Goal: Entertainment & Leisure: Consume media (video, audio)

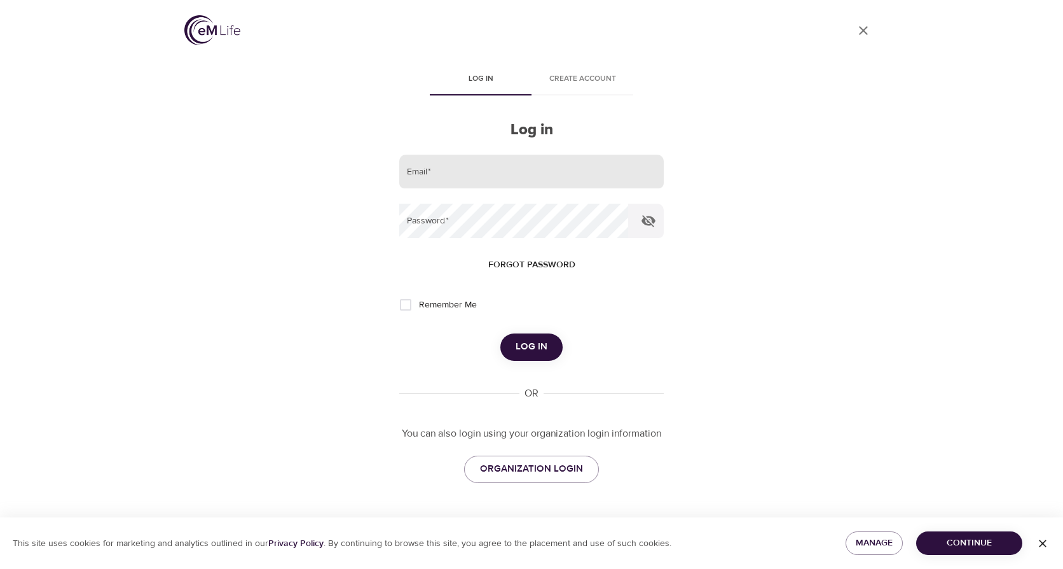
click at [493, 172] on input "email" at bounding box center [531, 172] width 265 height 34
type input "[EMAIL_ADDRESS][DOMAIN_NAME]"
click at [500, 333] on button "Log in" at bounding box center [531, 346] width 62 height 27
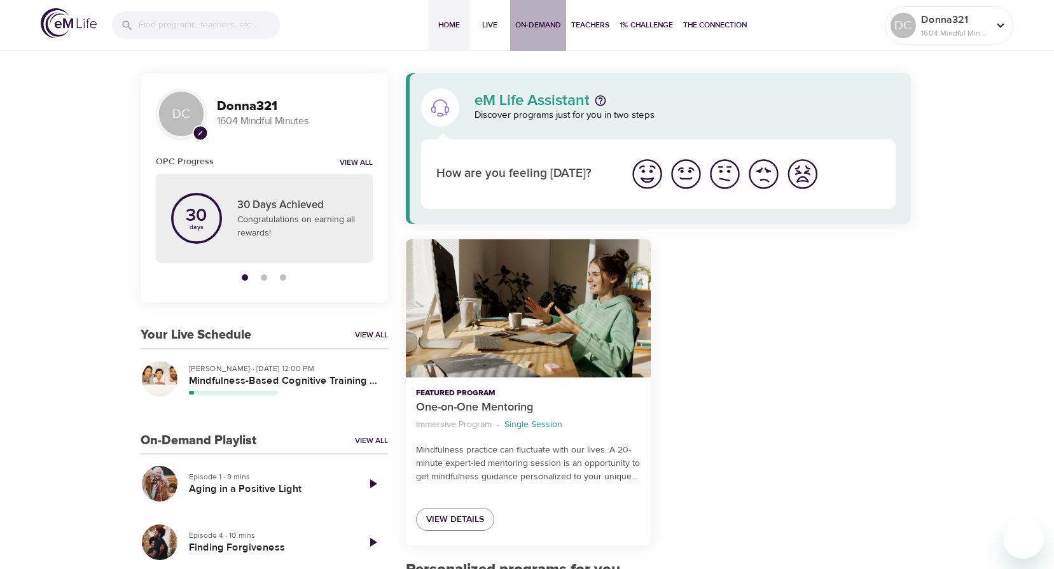
click at [548, 20] on span "On-Demand" at bounding box center [538, 24] width 46 height 13
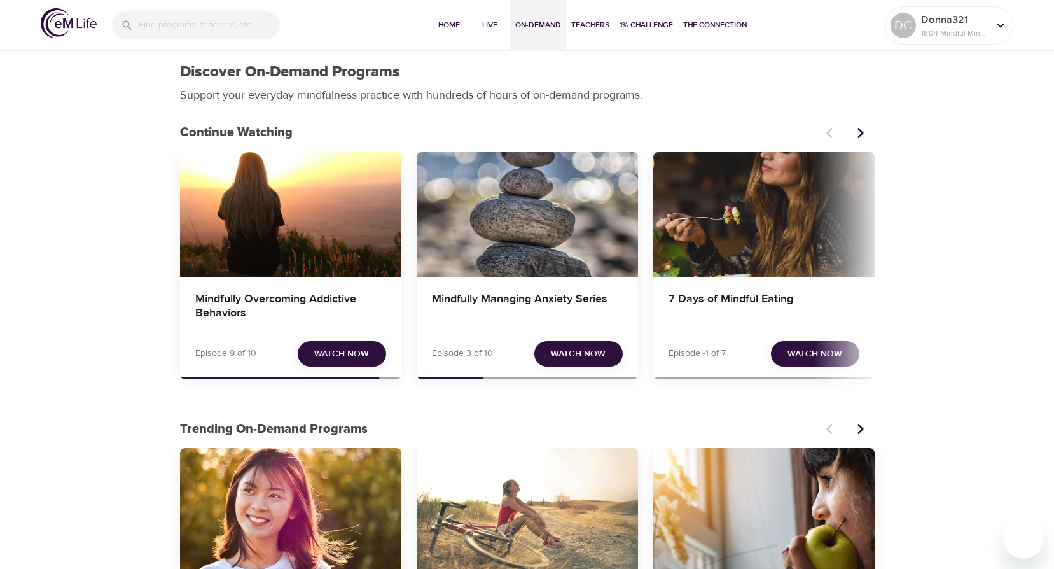
click at [546, 261] on div "Mindfully Managing Anxiety Series" at bounding box center [527, 214] width 221 height 125
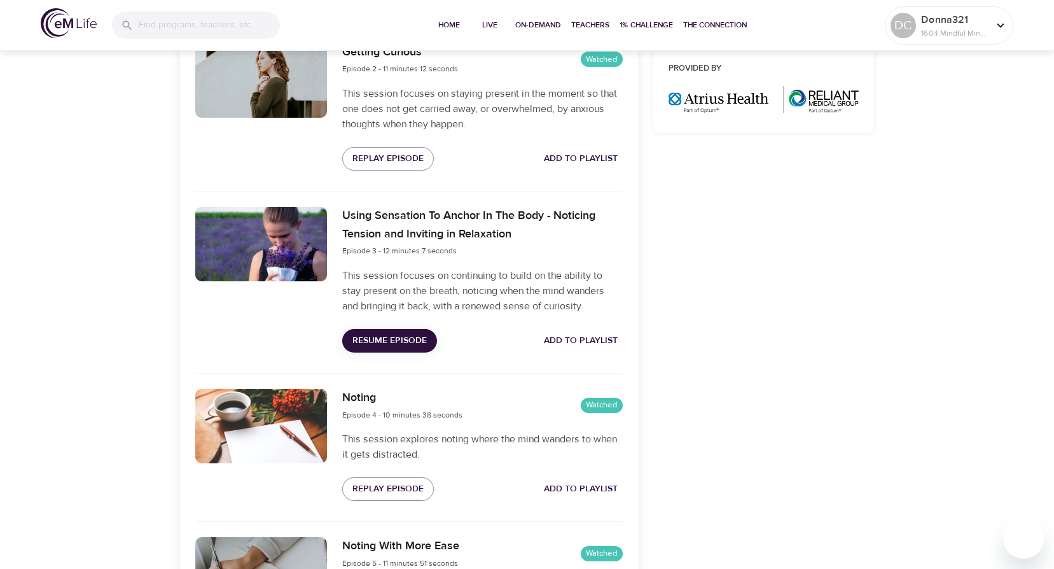
scroll to position [628, 0]
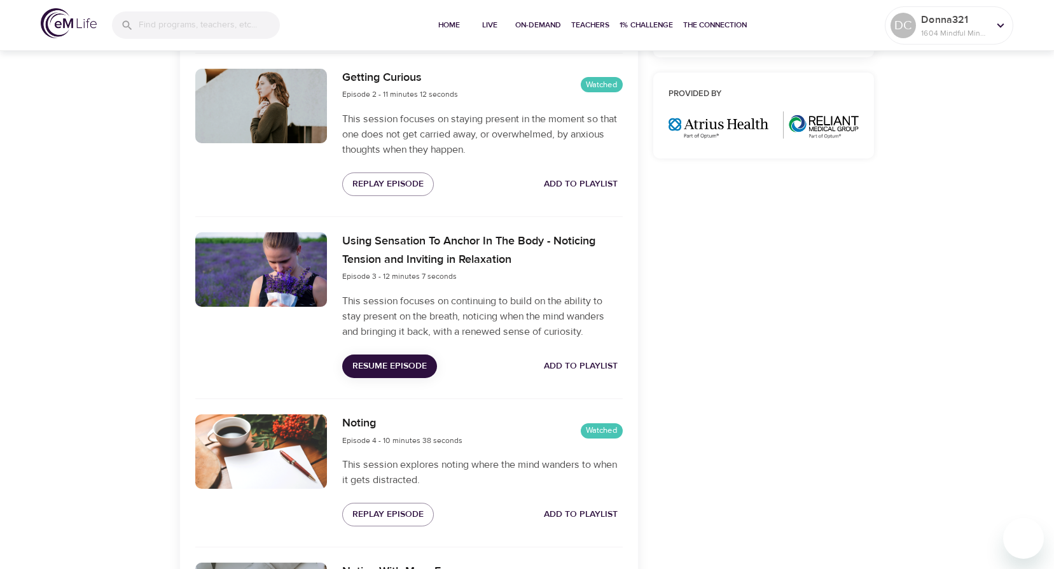
click at [387, 366] on span "Resume Episode" at bounding box center [389, 366] width 74 height 16
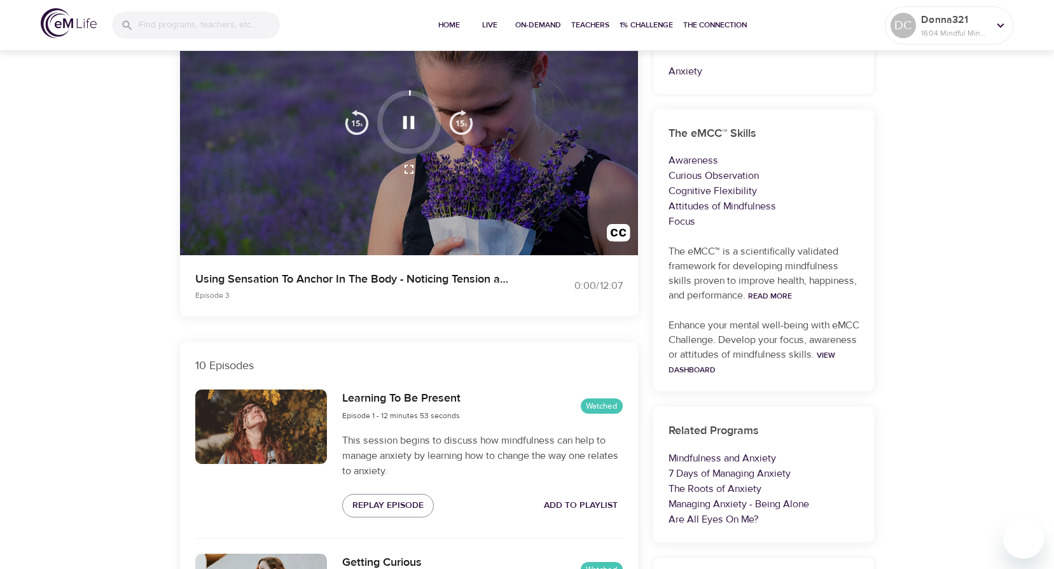
scroll to position [0, 0]
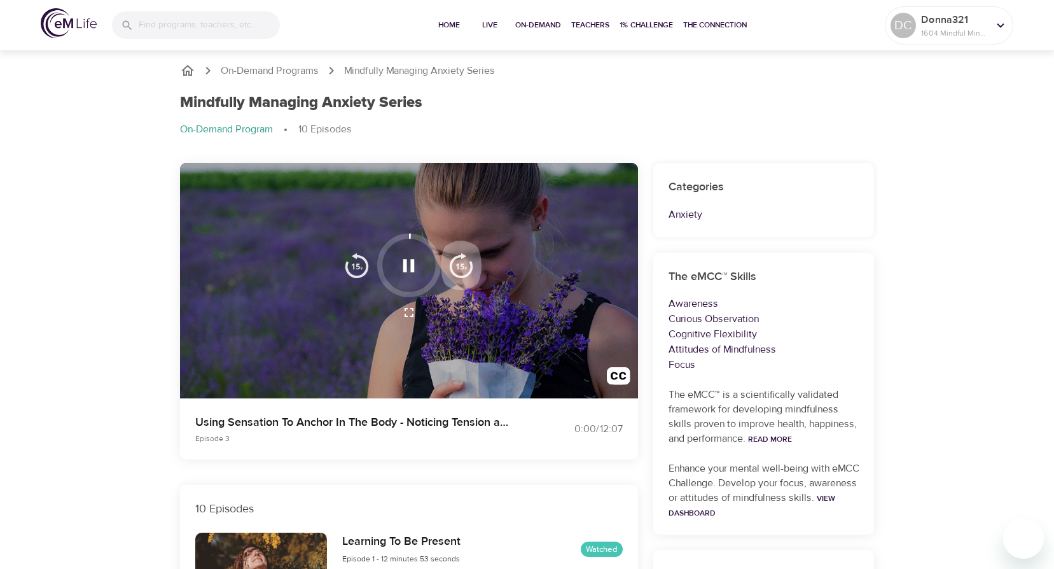
click at [460, 263] on img "button" at bounding box center [460, 264] width 25 height 25
click at [462, 265] on img "button" at bounding box center [460, 264] width 25 height 25
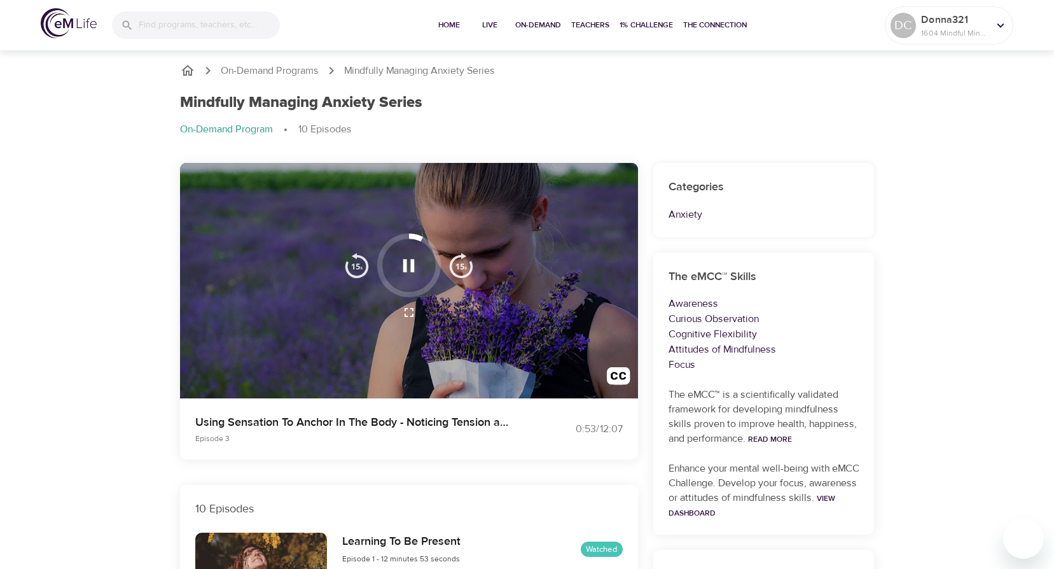
click at [462, 265] on img "button" at bounding box center [460, 264] width 25 height 25
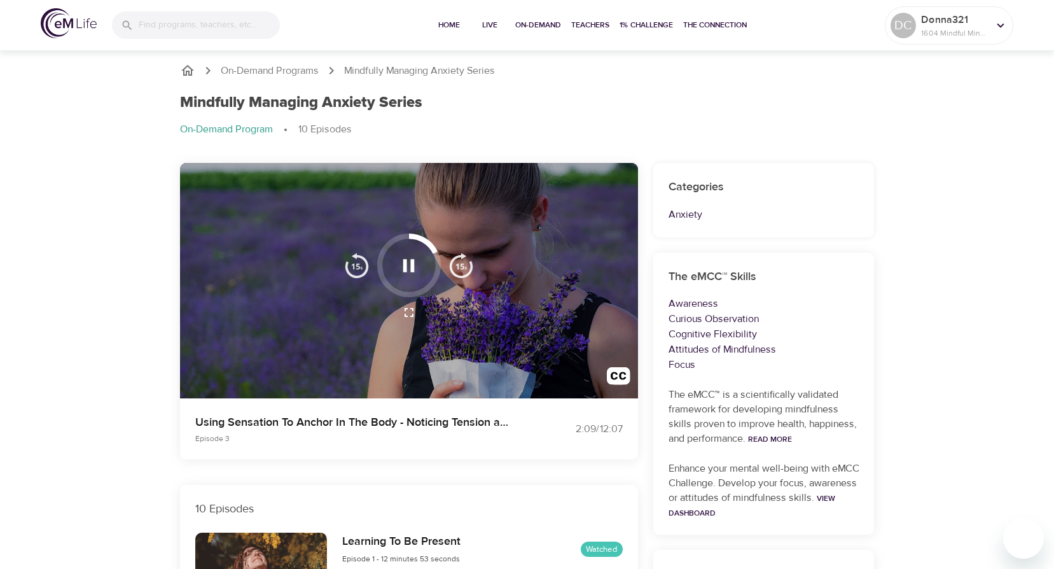
click at [462, 265] on img "button" at bounding box center [460, 264] width 25 height 25
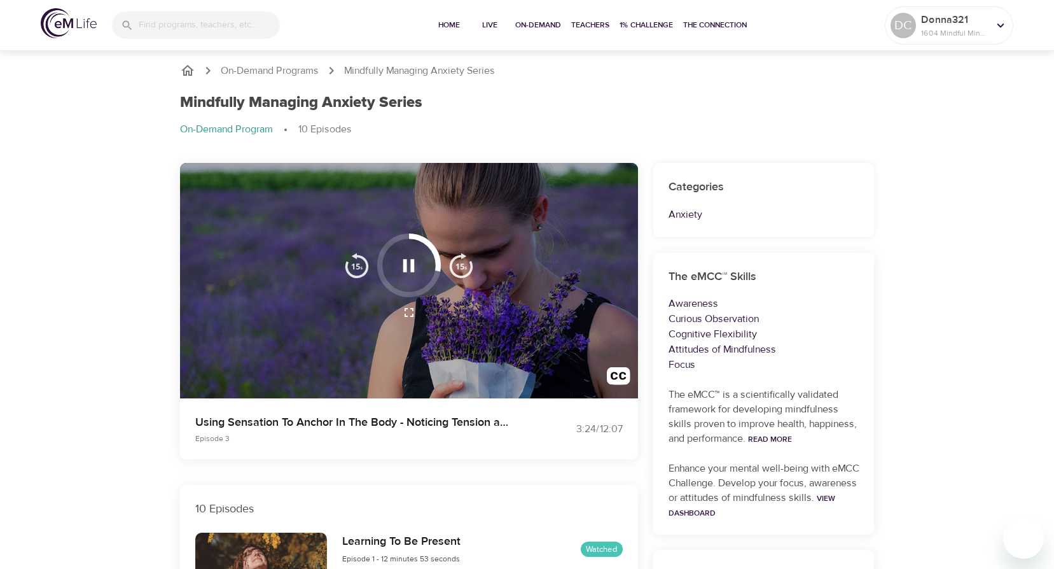
click at [462, 265] on img "button" at bounding box center [460, 264] width 25 height 25
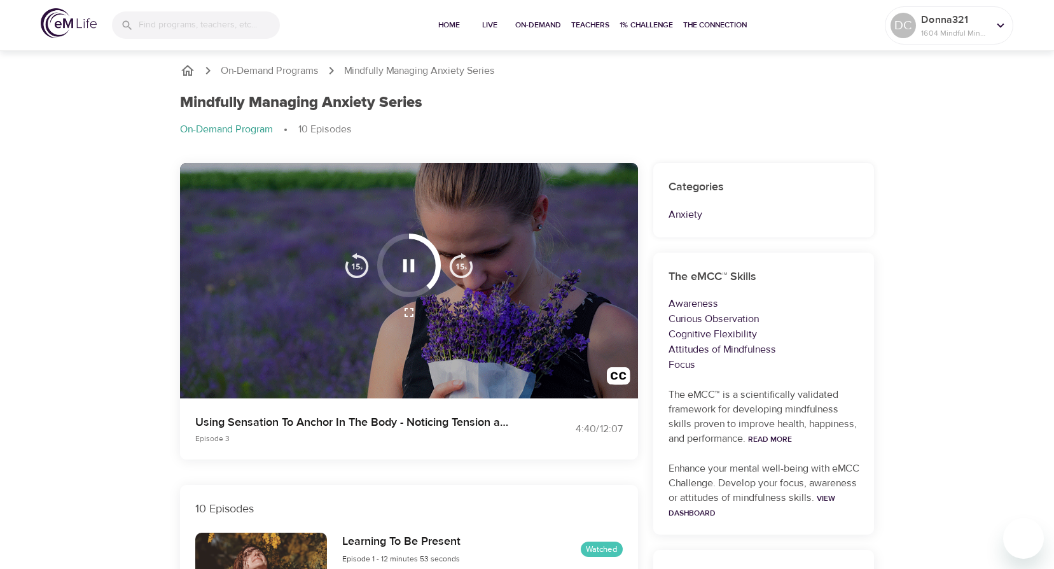
click at [462, 265] on img "button" at bounding box center [460, 264] width 25 height 25
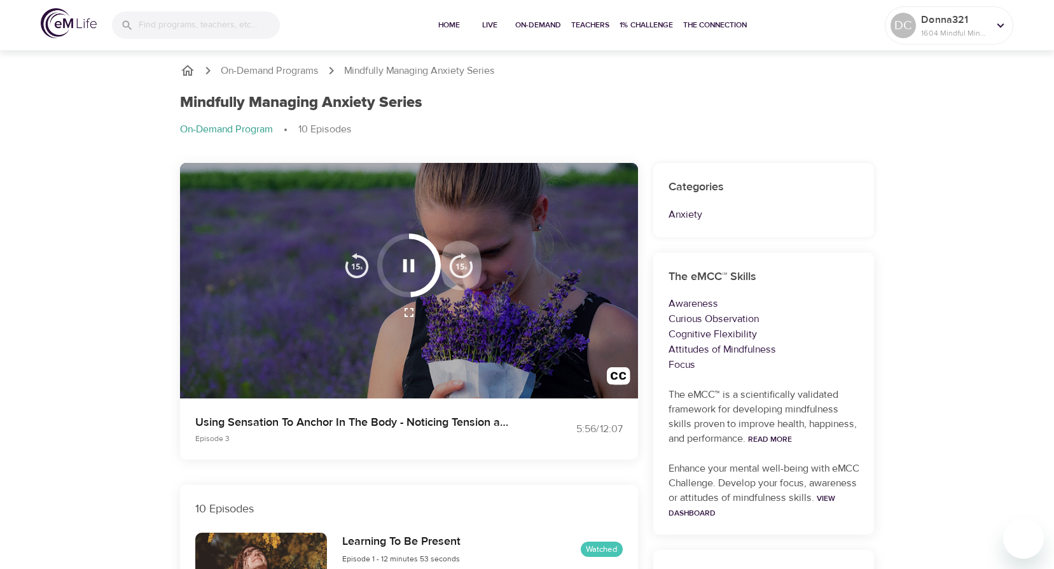
click at [462, 265] on img "button" at bounding box center [460, 264] width 25 height 25
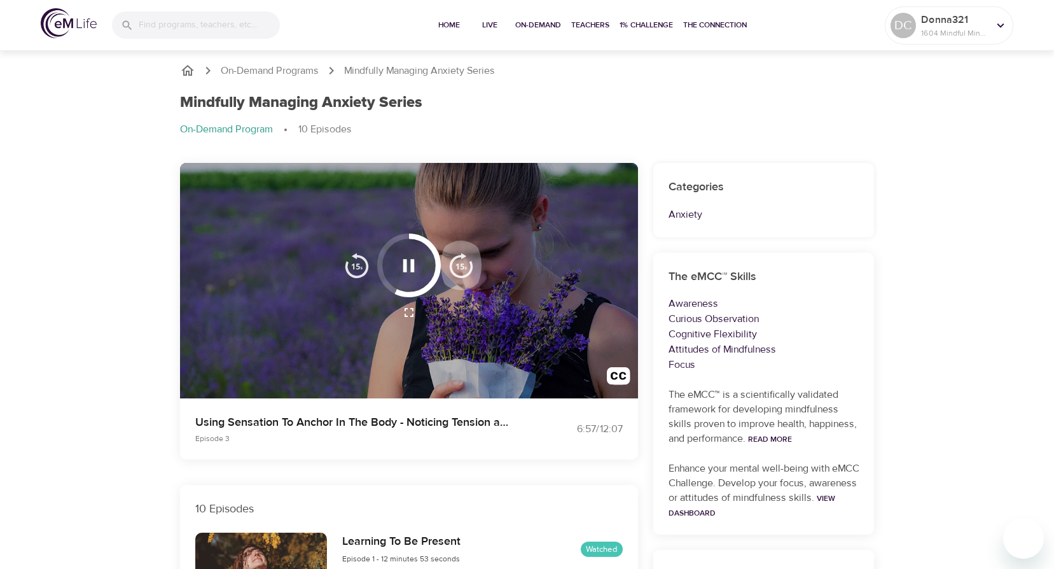
click at [462, 265] on img "button" at bounding box center [460, 264] width 25 height 25
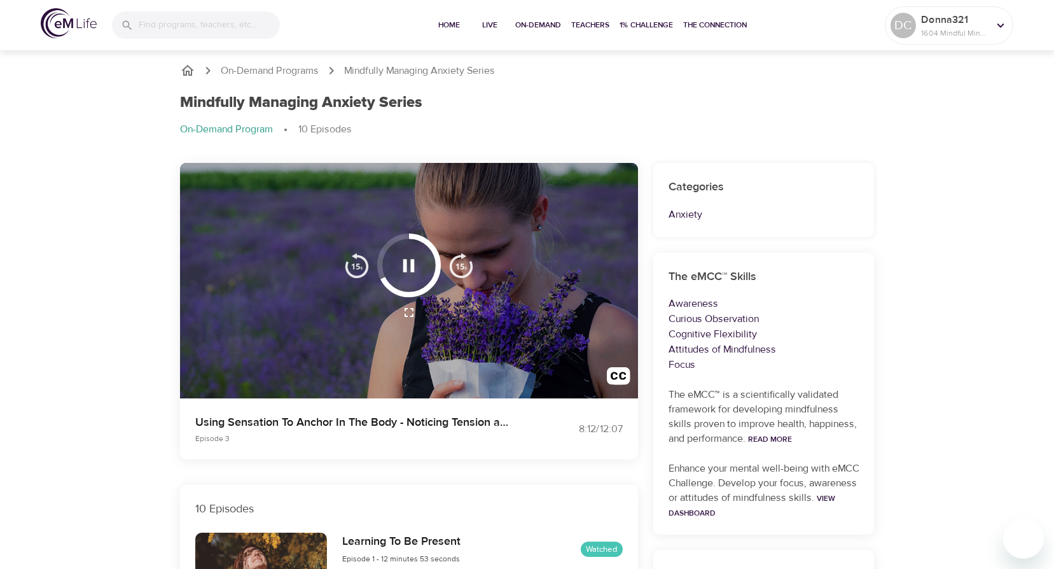
click at [462, 265] on img "button" at bounding box center [460, 264] width 25 height 25
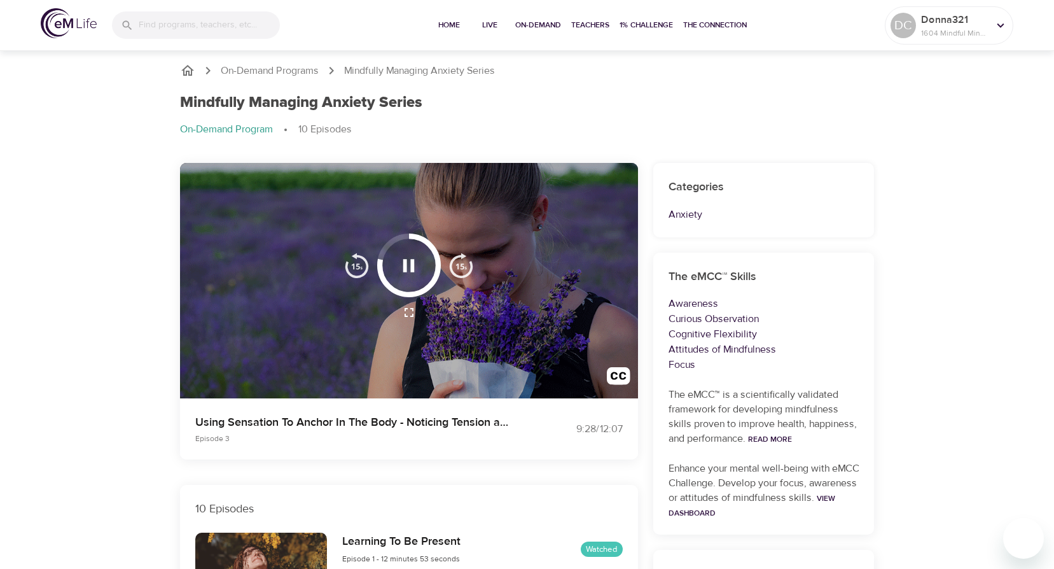
click at [462, 265] on img "button" at bounding box center [460, 264] width 25 height 25
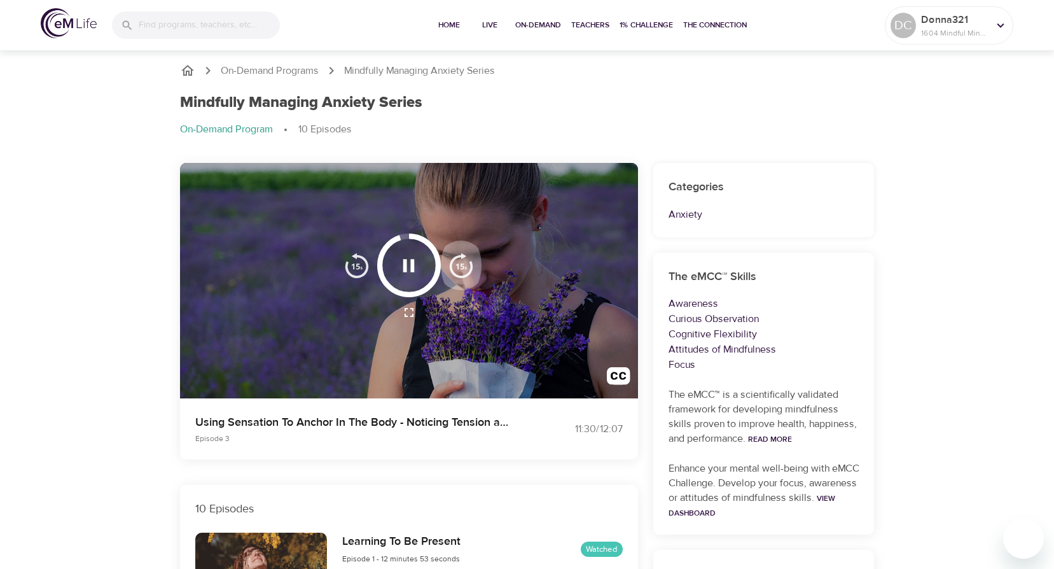
click at [462, 264] on img "button" at bounding box center [460, 264] width 25 height 25
click at [463, 263] on img "button" at bounding box center [460, 264] width 25 height 25
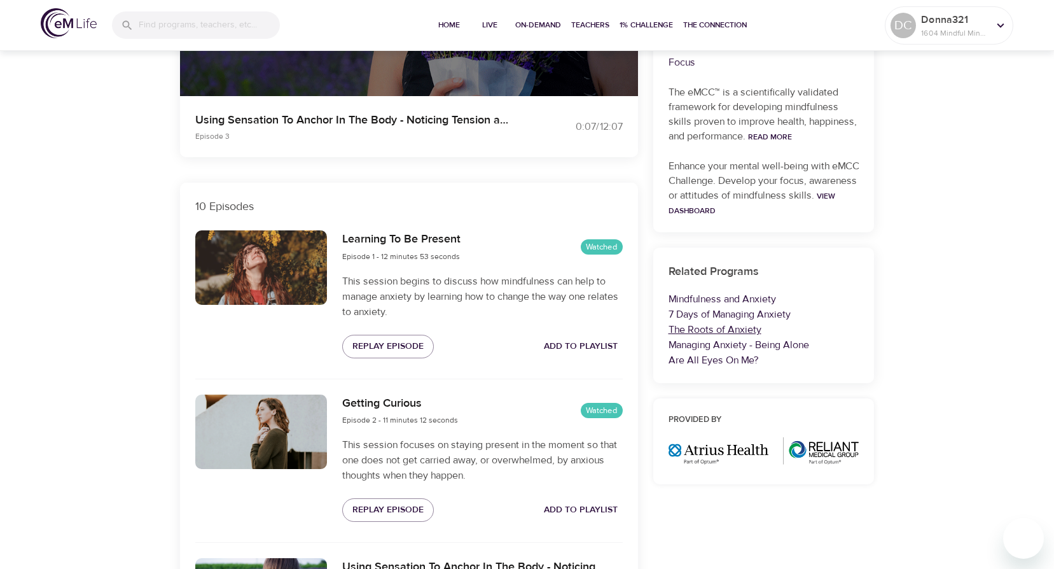
scroll to position [318, 0]
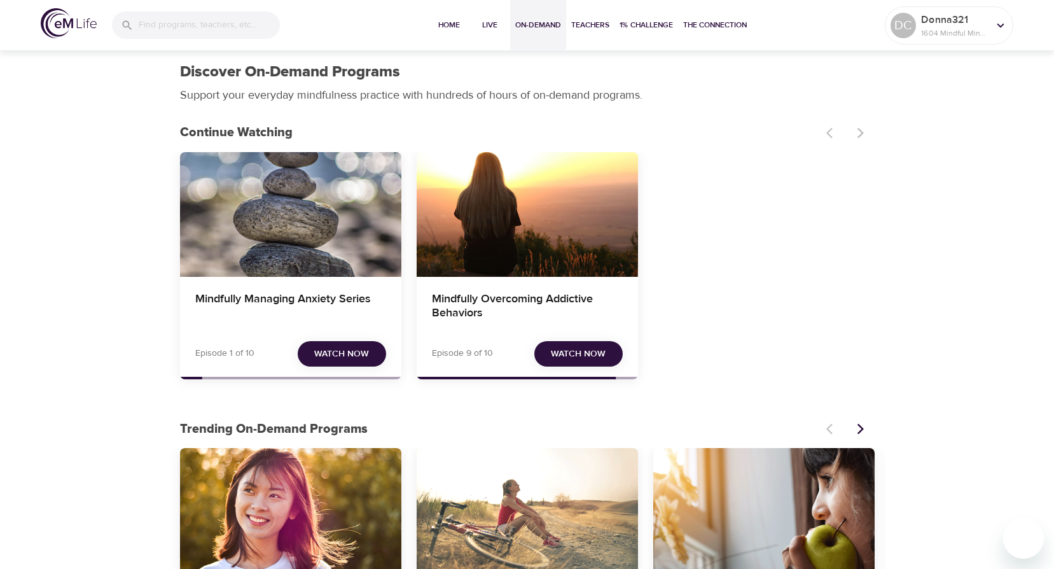
click at [289, 212] on div "Mindfully Managing Anxiety Series" at bounding box center [290, 214] width 221 height 125
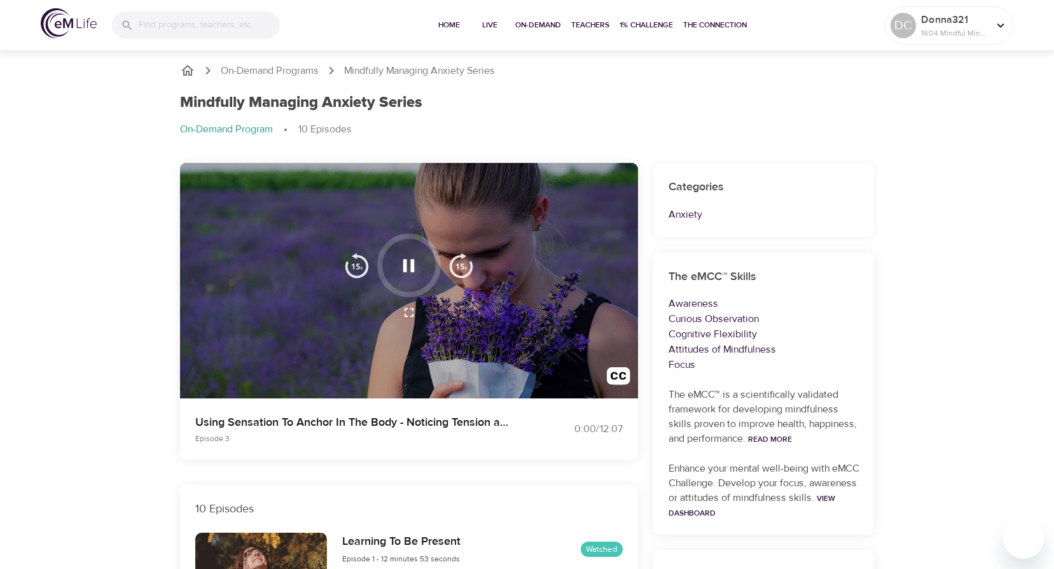
click at [406, 263] on icon "button" at bounding box center [408, 265] width 11 height 13
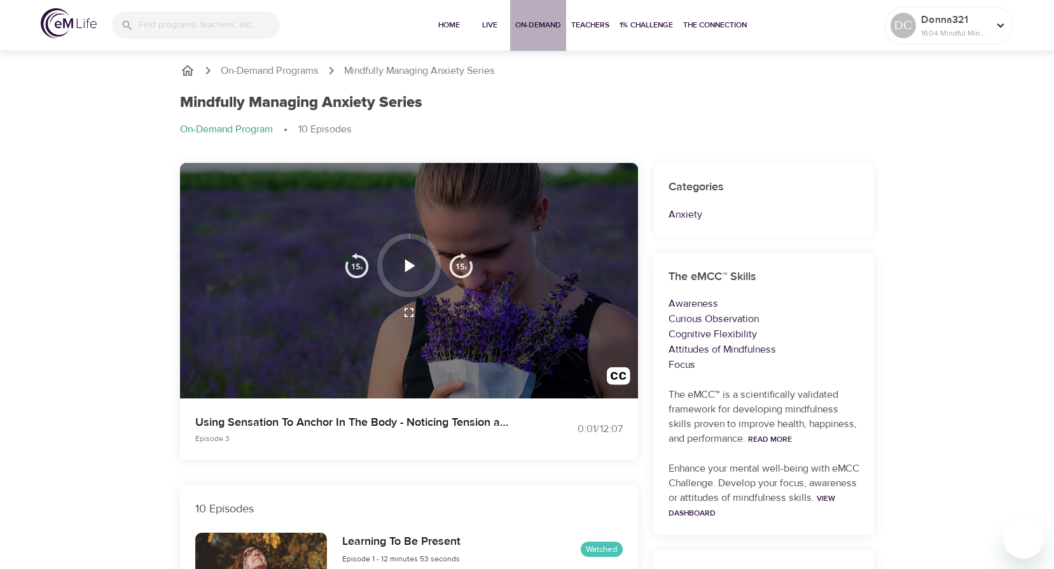
click at [522, 24] on span "On-Demand" at bounding box center [538, 24] width 46 height 13
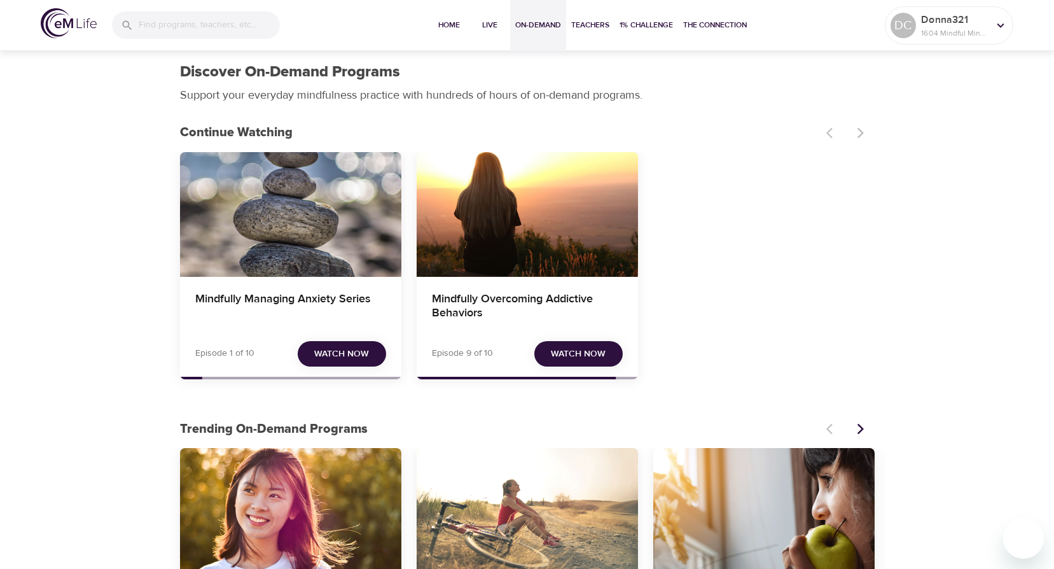
click at [194, 176] on div "Mindfully Managing Anxiety Series" at bounding box center [290, 214] width 221 height 125
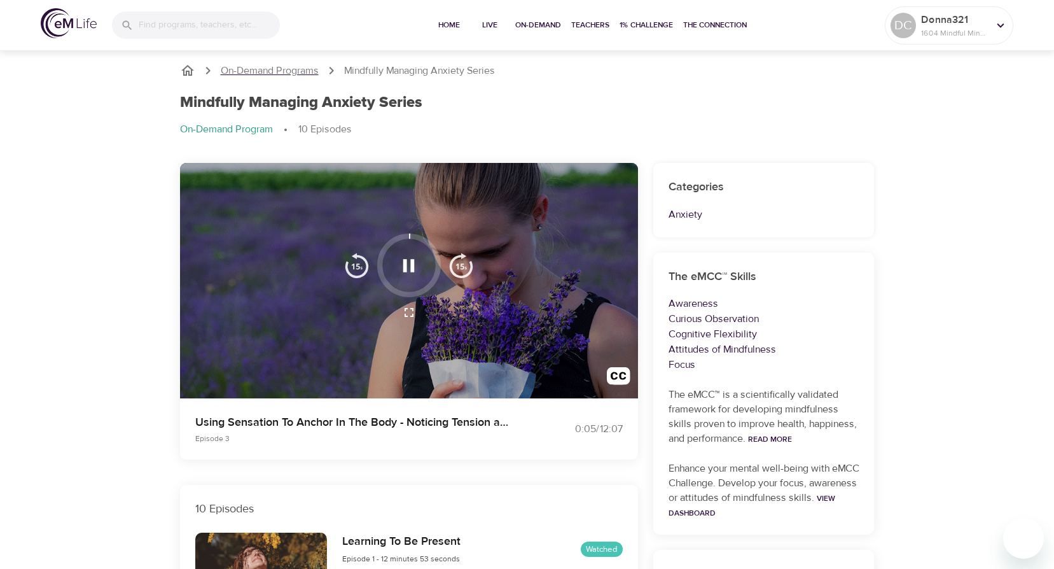
click at [298, 70] on p "On-Demand Programs" at bounding box center [270, 71] width 98 height 15
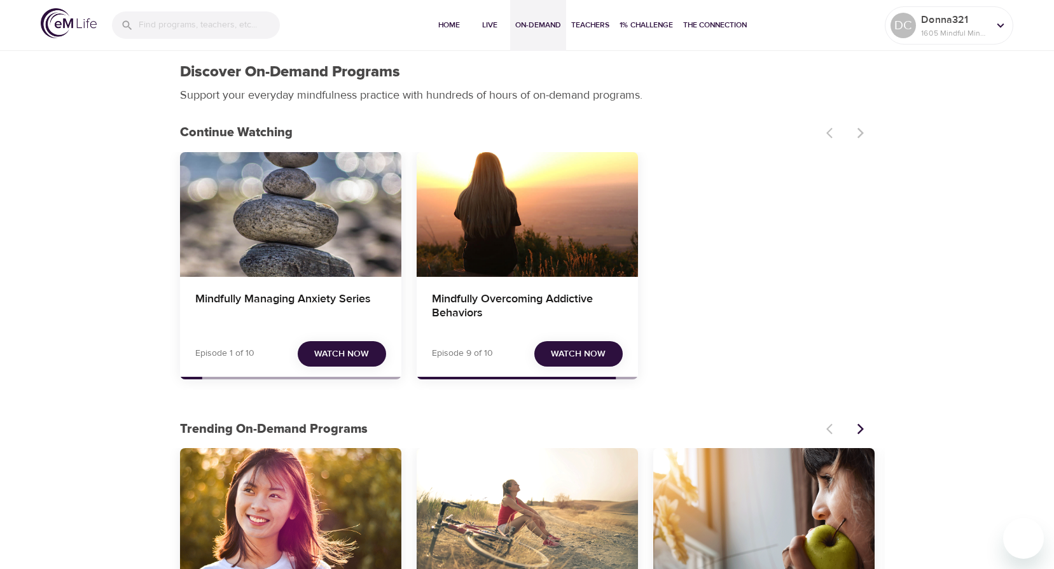
click at [299, 254] on div "Mindfully Managing Anxiety Series" at bounding box center [290, 214] width 221 height 125
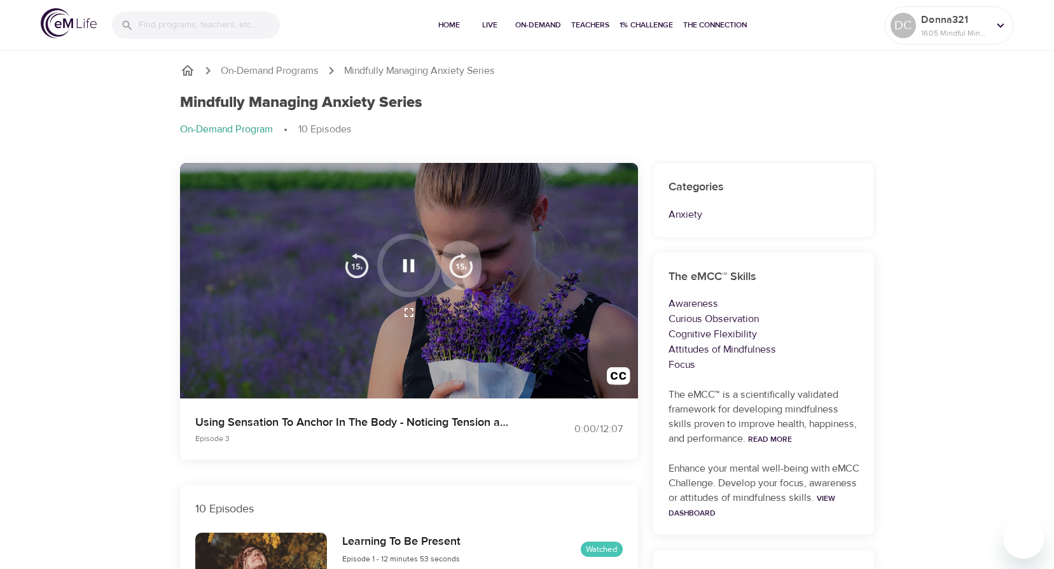
click at [463, 263] on img "button" at bounding box center [460, 264] width 25 height 25
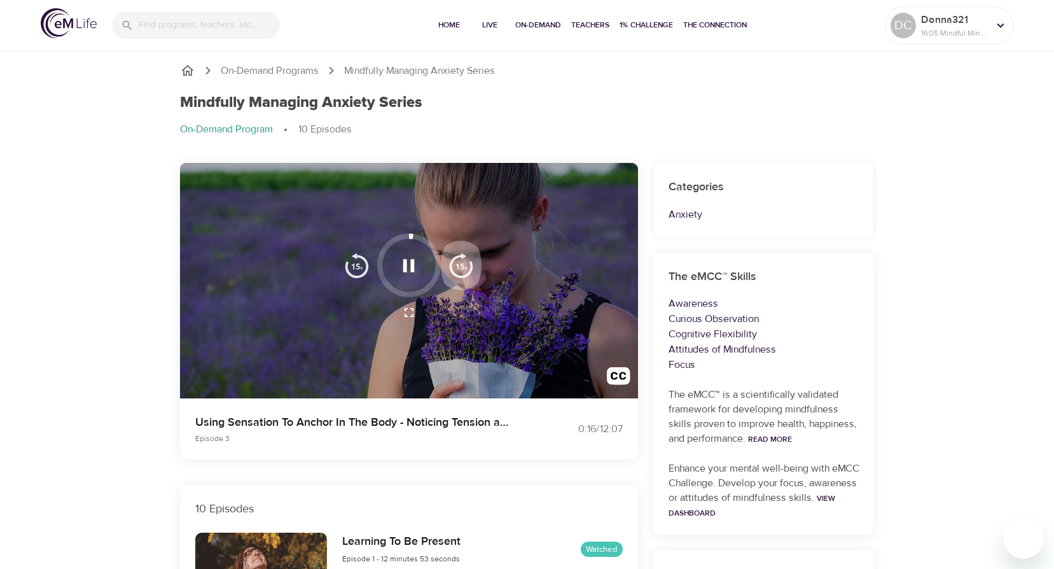
click at [463, 263] on img "button" at bounding box center [460, 264] width 25 height 25
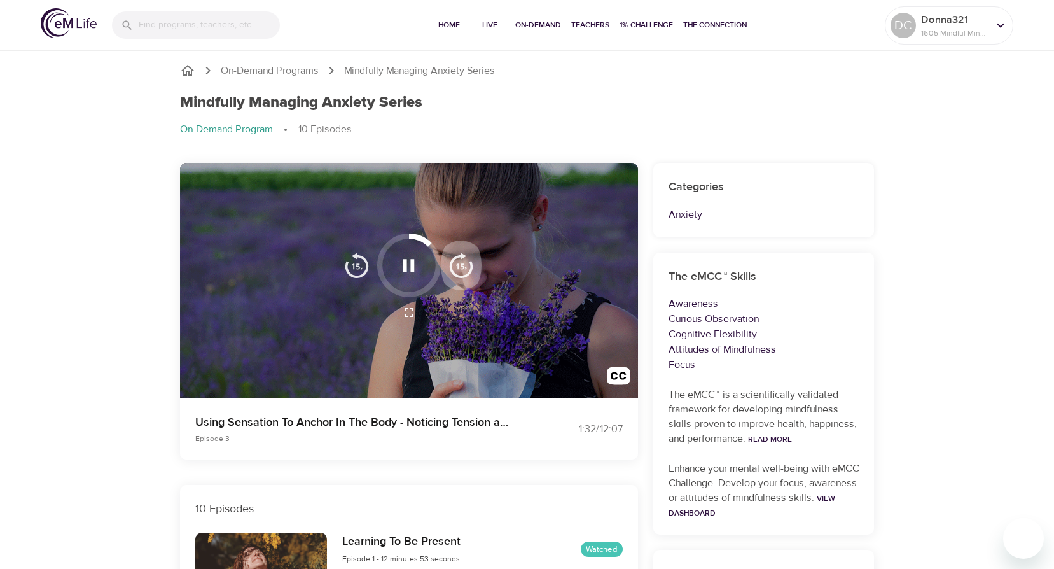
click at [463, 263] on img "button" at bounding box center [460, 264] width 25 height 25
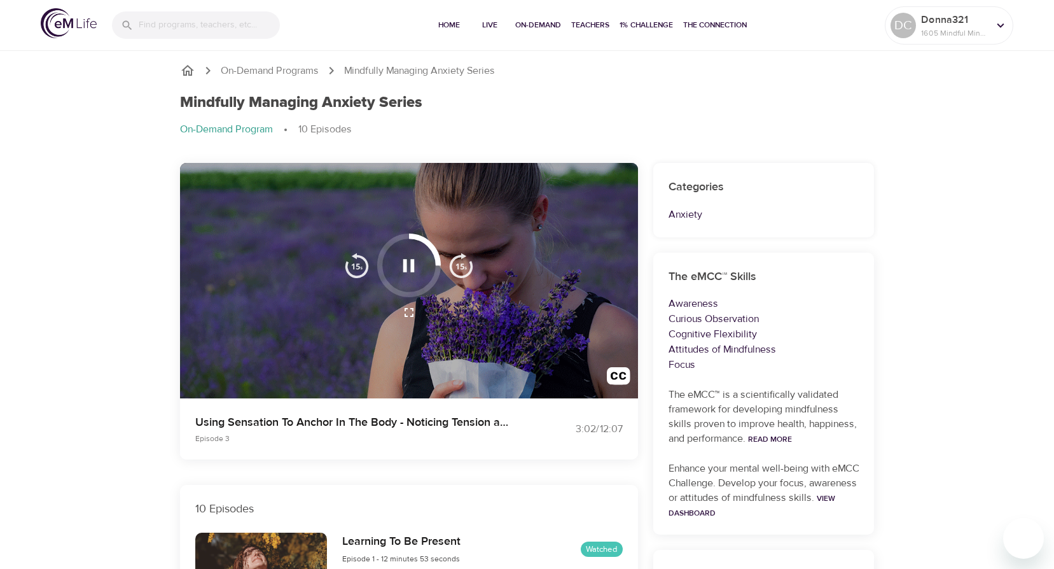
click at [463, 263] on img "button" at bounding box center [460, 264] width 25 height 25
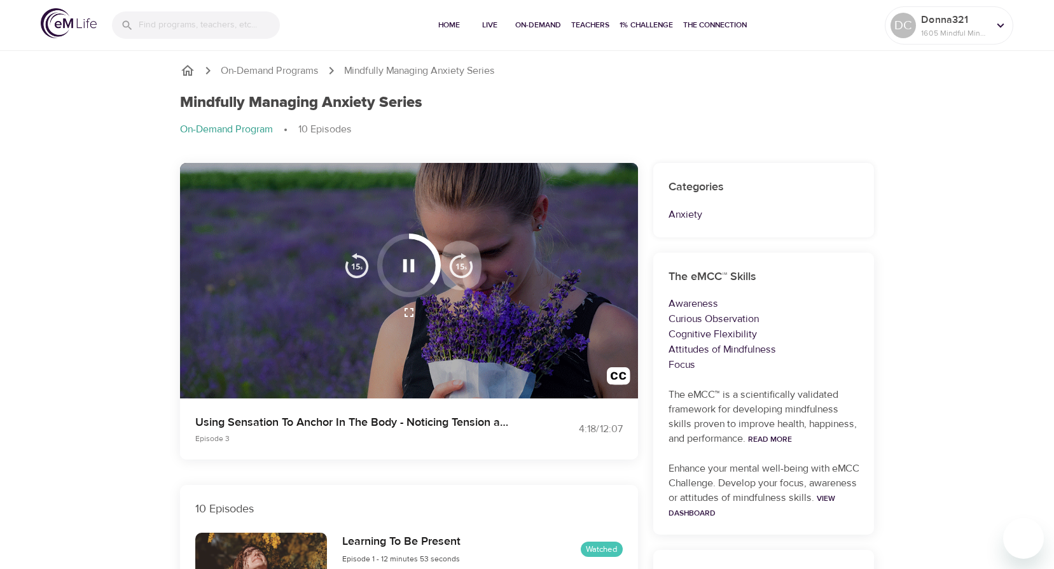
click at [463, 263] on img "button" at bounding box center [460, 264] width 25 height 25
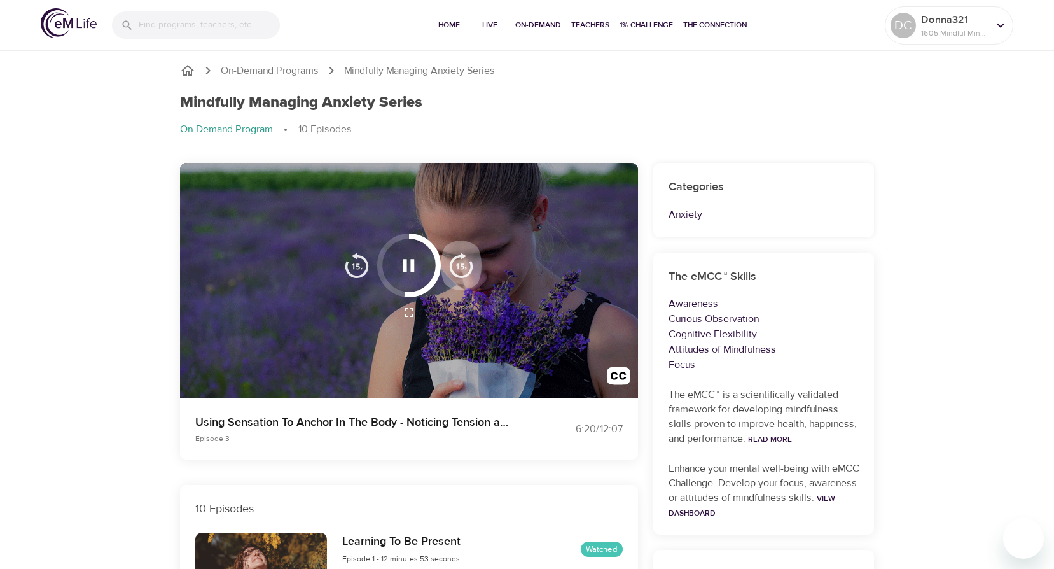
click at [463, 263] on img "button" at bounding box center [460, 264] width 25 height 25
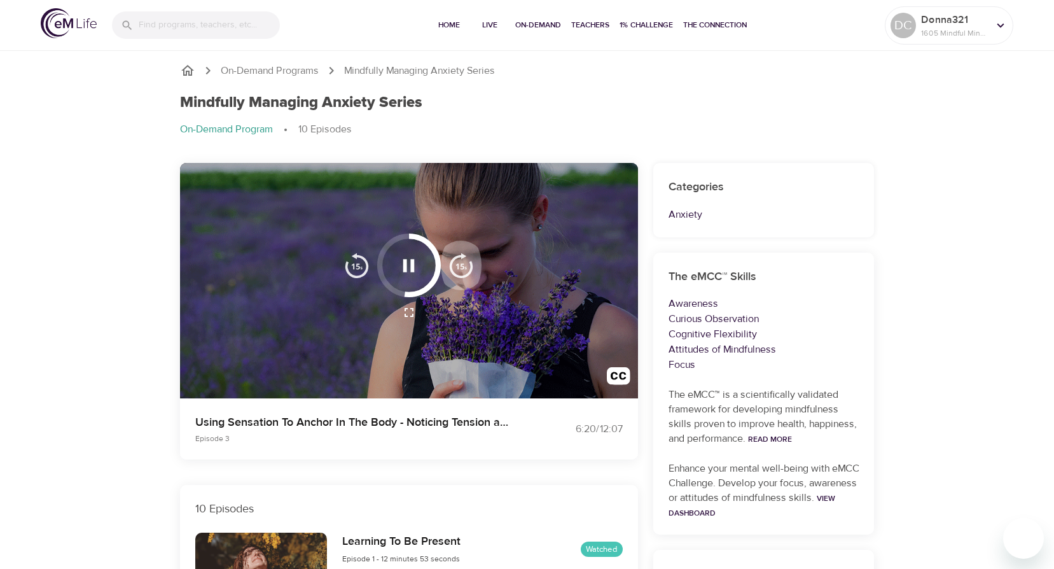
click at [463, 263] on img "button" at bounding box center [460, 264] width 25 height 25
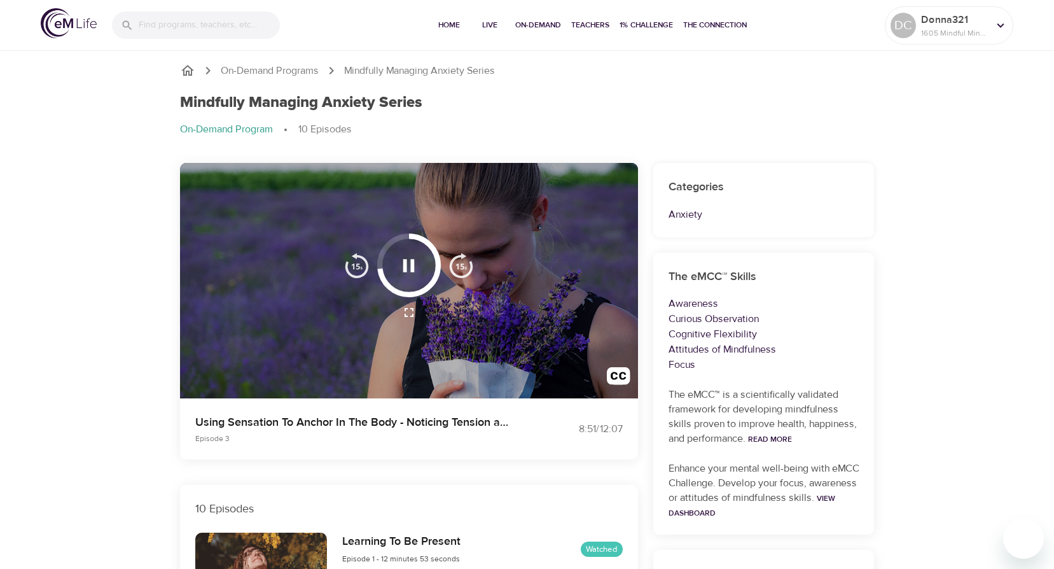
click at [463, 263] on img "button" at bounding box center [460, 264] width 25 height 25
click at [464, 264] on img "button" at bounding box center [460, 264] width 25 height 25
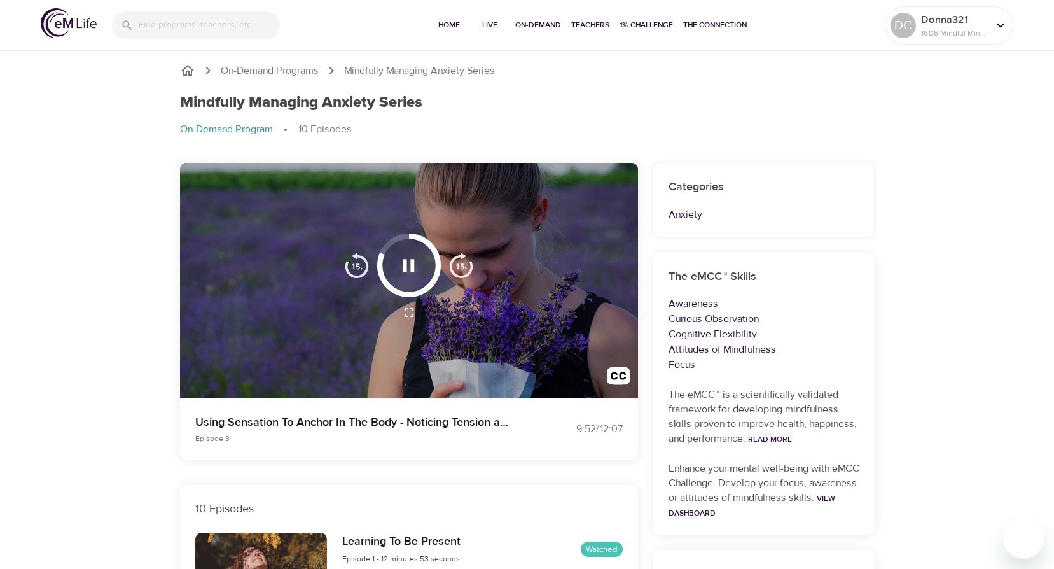
click at [464, 264] on img "button" at bounding box center [460, 264] width 25 height 25
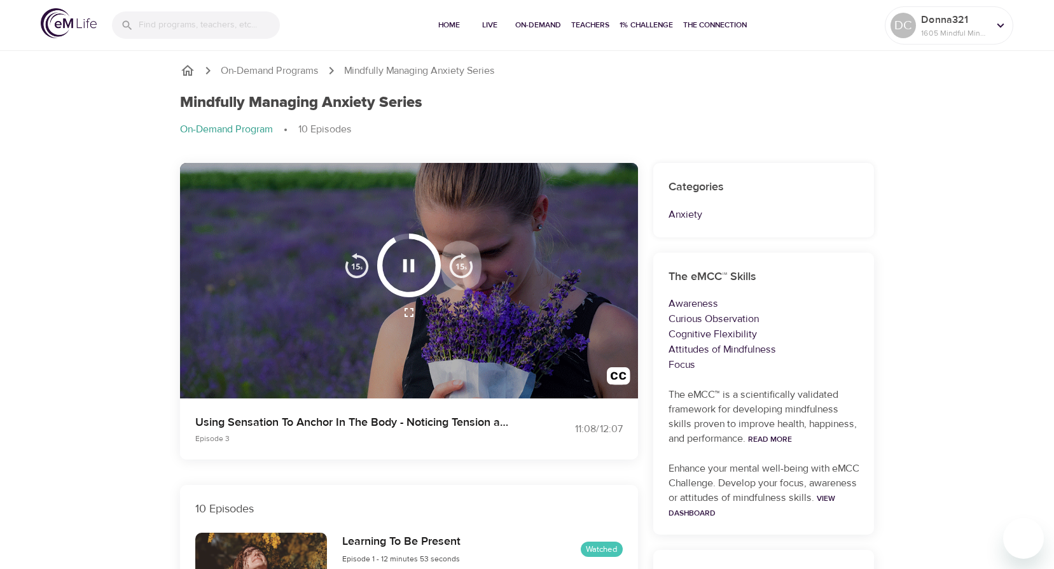
click at [464, 264] on img "button" at bounding box center [460, 264] width 25 height 25
click at [464, 254] on img "button" at bounding box center [460, 264] width 25 height 25
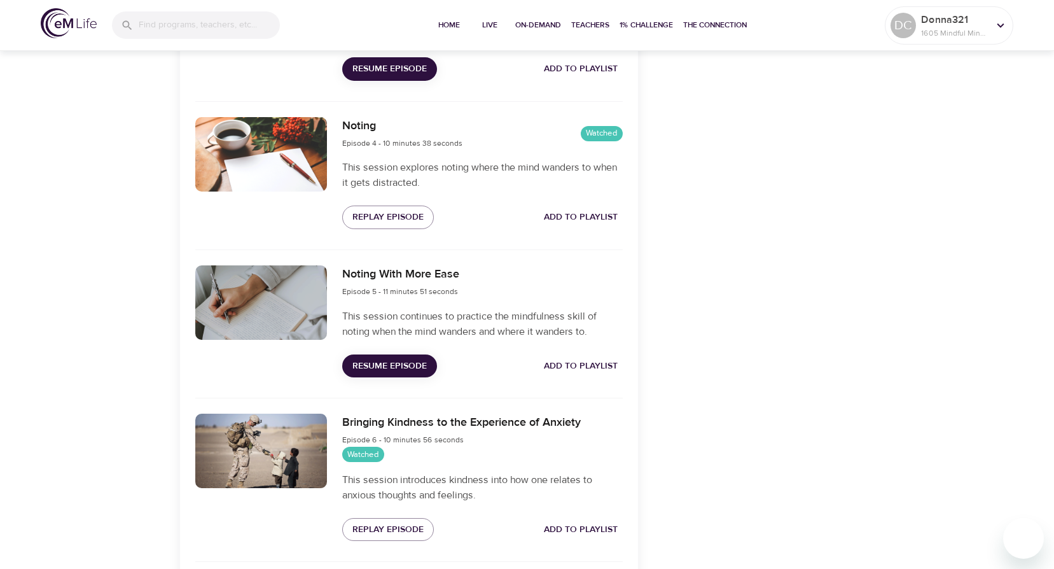
scroll to position [954, 0]
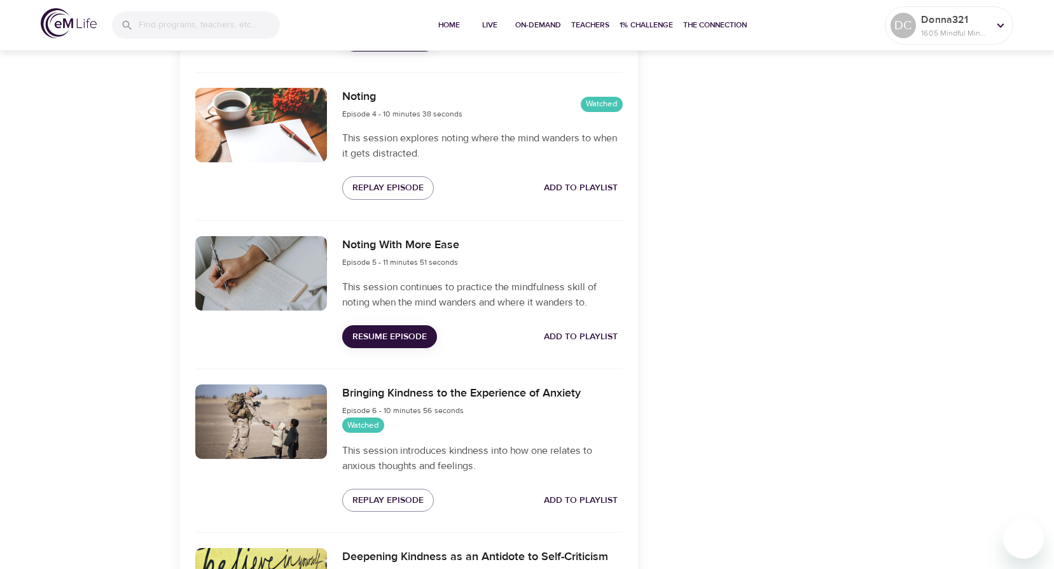
click at [392, 334] on span "Resume Episode" at bounding box center [389, 337] width 74 height 16
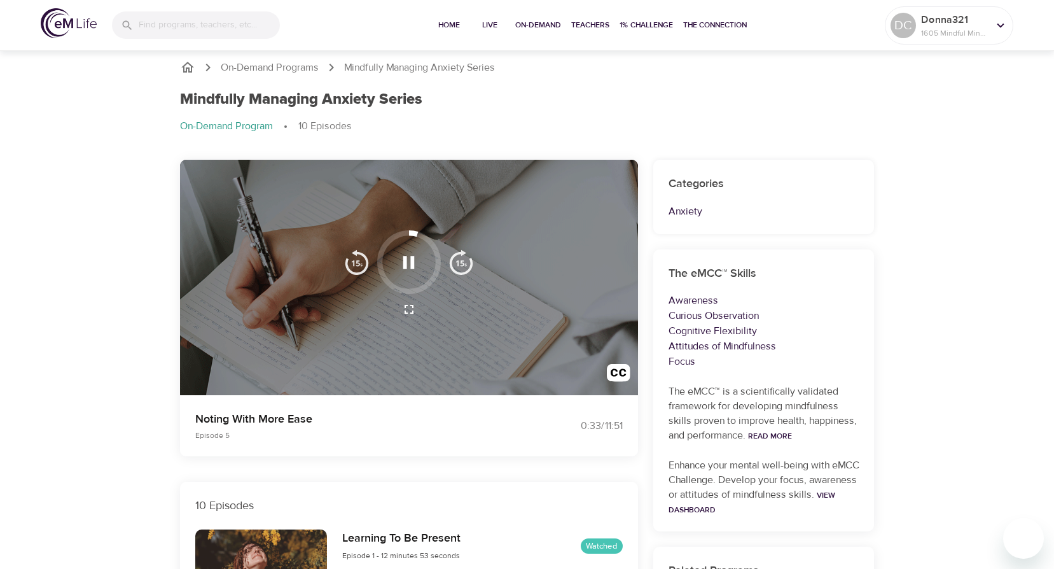
scroll to position [0, 0]
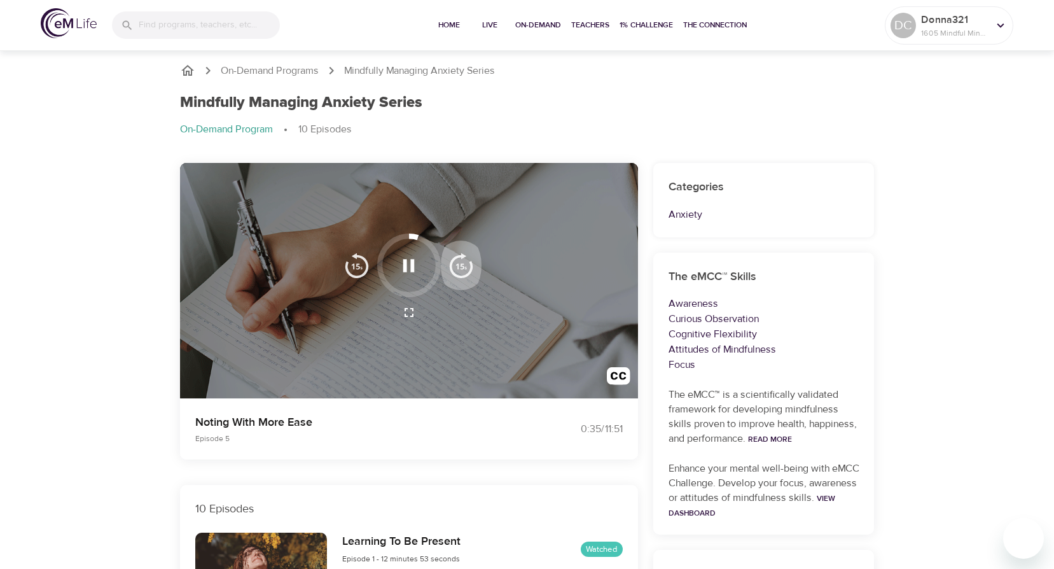
click at [466, 265] on img "button" at bounding box center [460, 264] width 25 height 25
click at [466, 268] on img "button" at bounding box center [460, 264] width 25 height 25
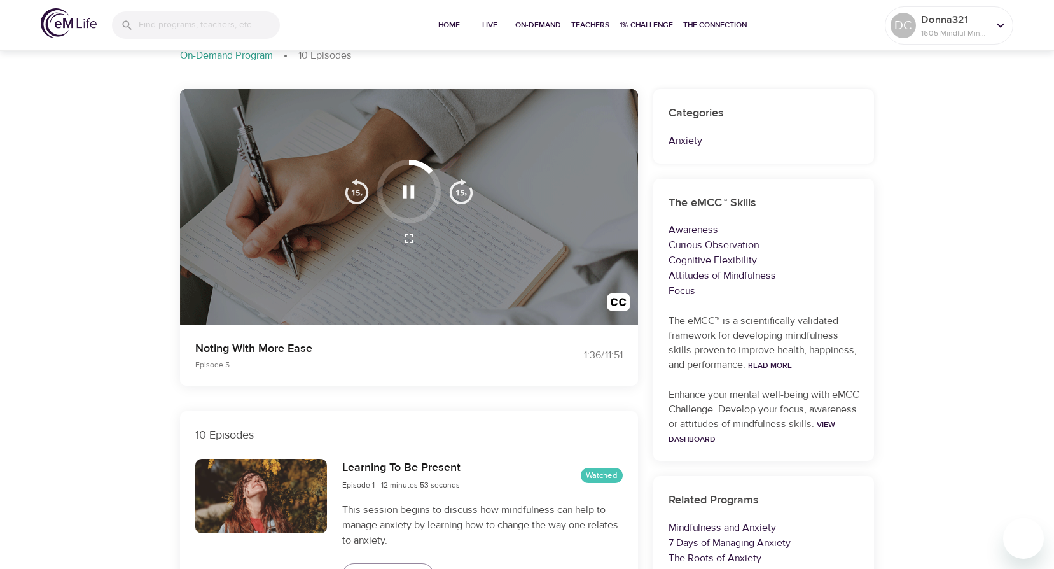
scroll to position [191, 0]
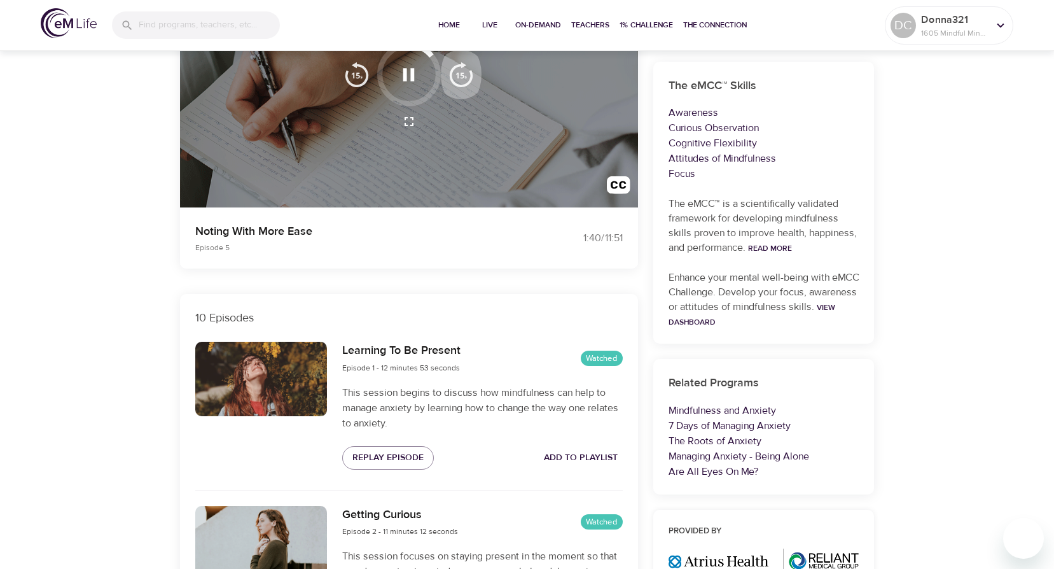
click at [462, 74] on img "button" at bounding box center [460, 74] width 25 height 25
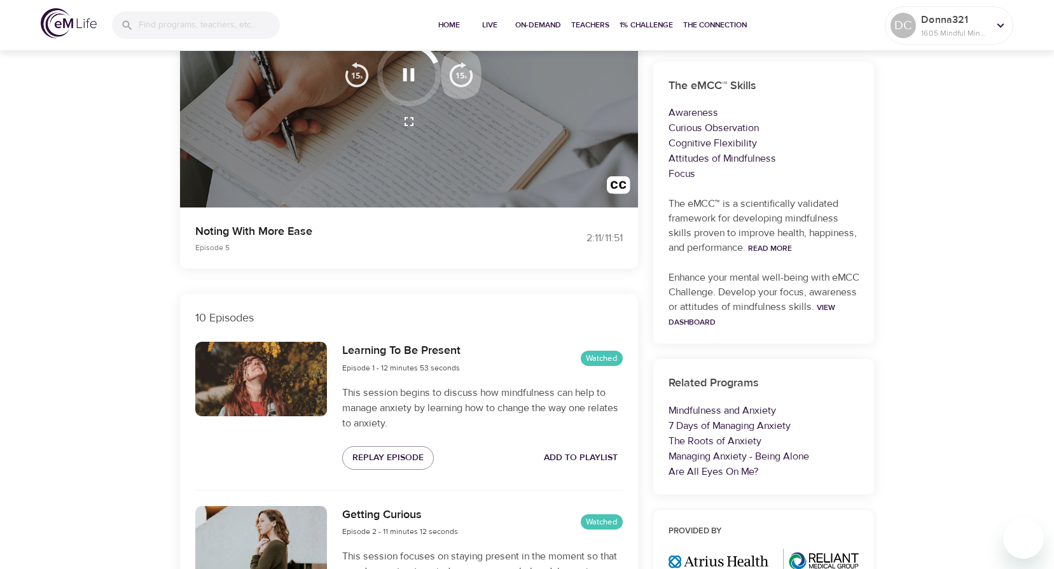
click at [462, 74] on img "button" at bounding box center [460, 74] width 25 height 25
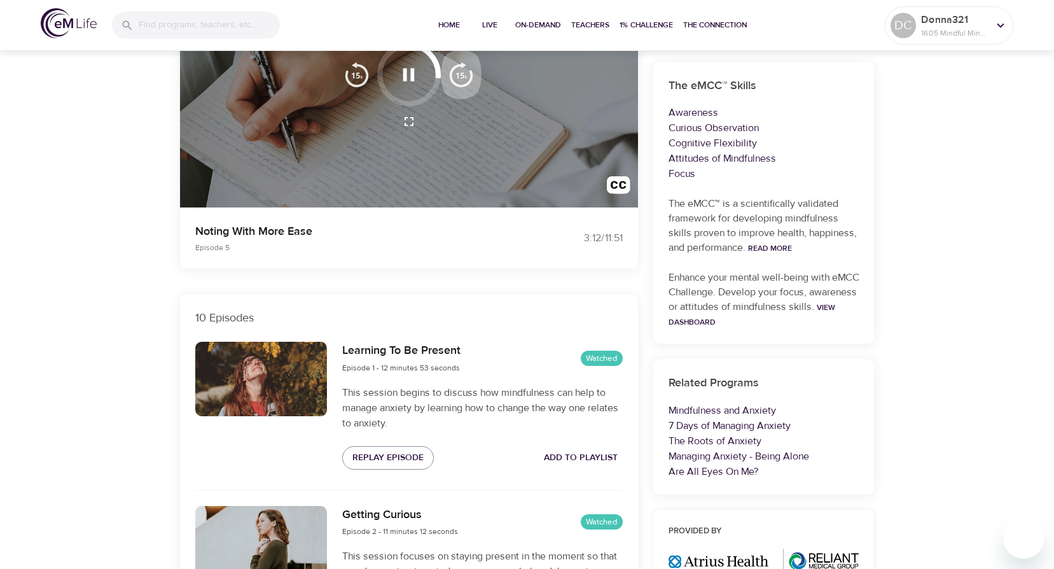
click at [462, 74] on img "button" at bounding box center [460, 74] width 25 height 25
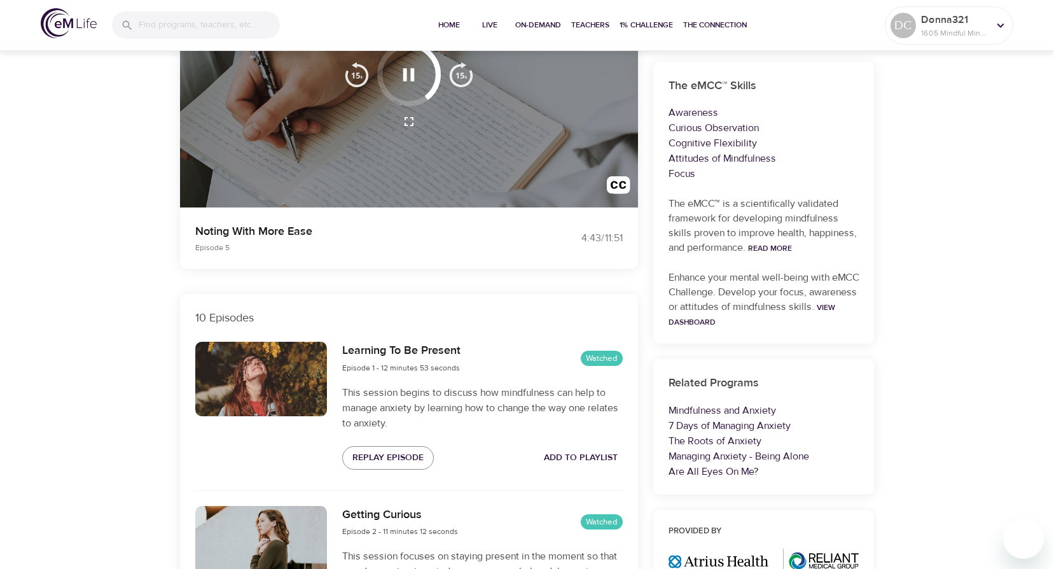
click at [462, 74] on img "button" at bounding box center [460, 74] width 25 height 25
click at [462, 75] on img "button" at bounding box center [460, 74] width 25 height 25
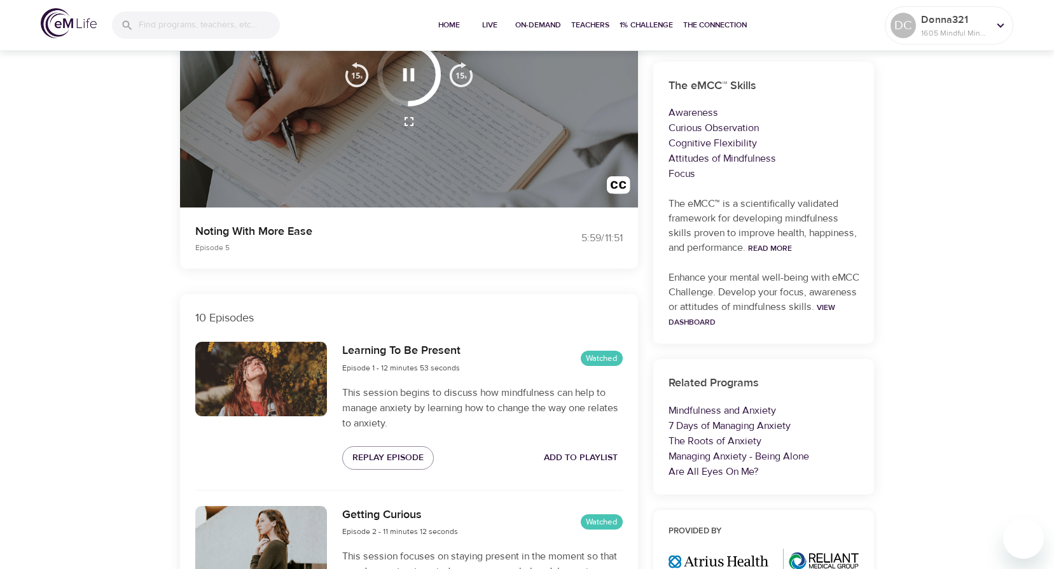
click at [462, 75] on img "button" at bounding box center [460, 74] width 25 height 25
click at [462, 78] on img "button" at bounding box center [460, 74] width 25 height 25
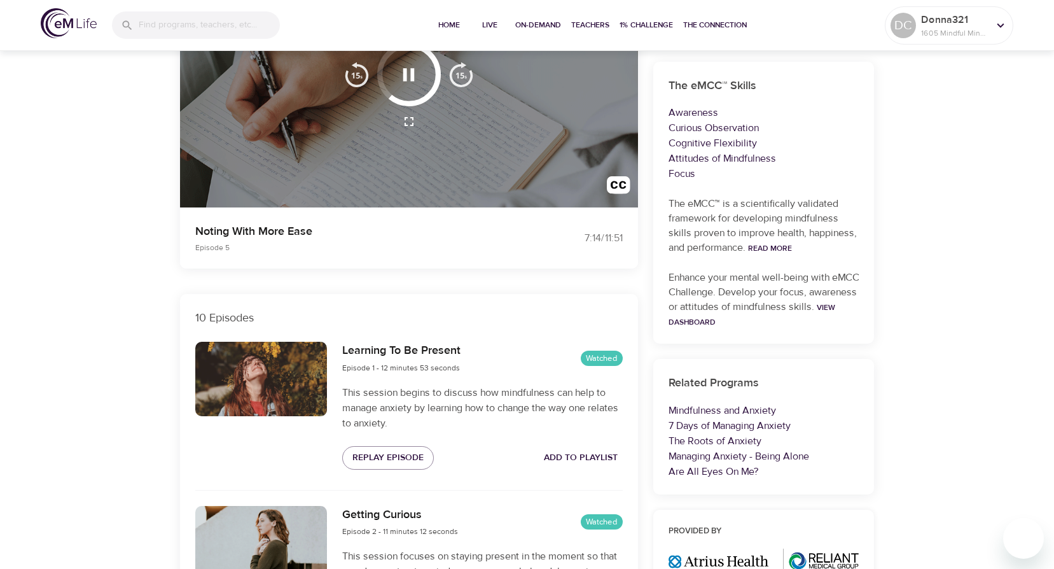
click at [462, 78] on img "button" at bounding box center [460, 74] width 25 height 25
click at [462, 79] on img "button" at bounding box center [460, 74] width 25 height 25
click at [464, 81] on img "button" at bounding box center [460, 74] width 25 height 25
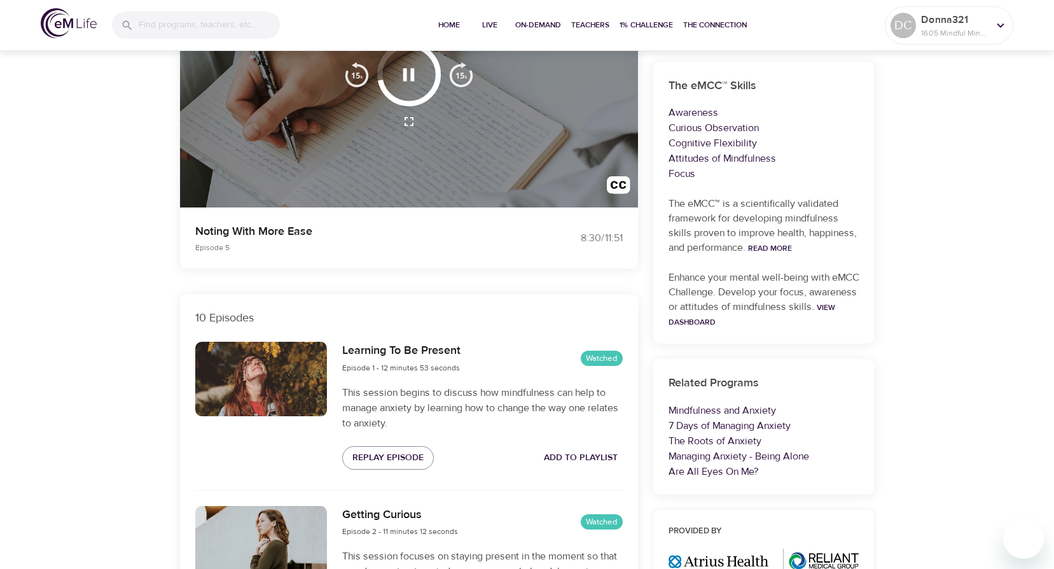
click at [464, 81] on img "button" at bounding box center [460, 74] width 25 height 25
click at [464, 82] on img "button" at bounding box center [460, 74] width 25 height 25
click at [467, 81] on img "button" at bounding box center [460, 74] width 25 height 25
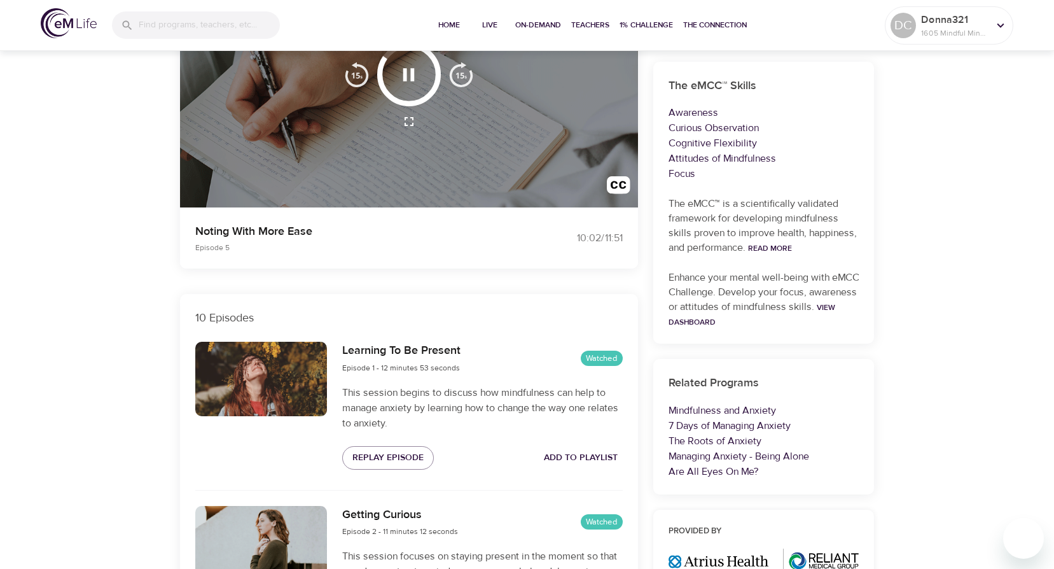
click at [467, 81] on img "button" at bounding box center [460, 74] width 25 height 25
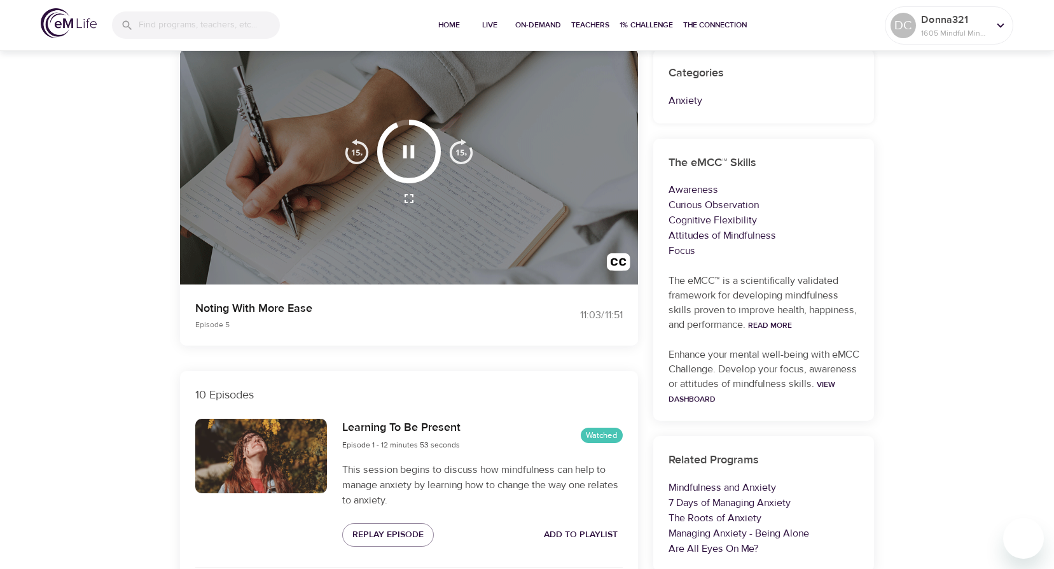
scroll to position [0, 0]
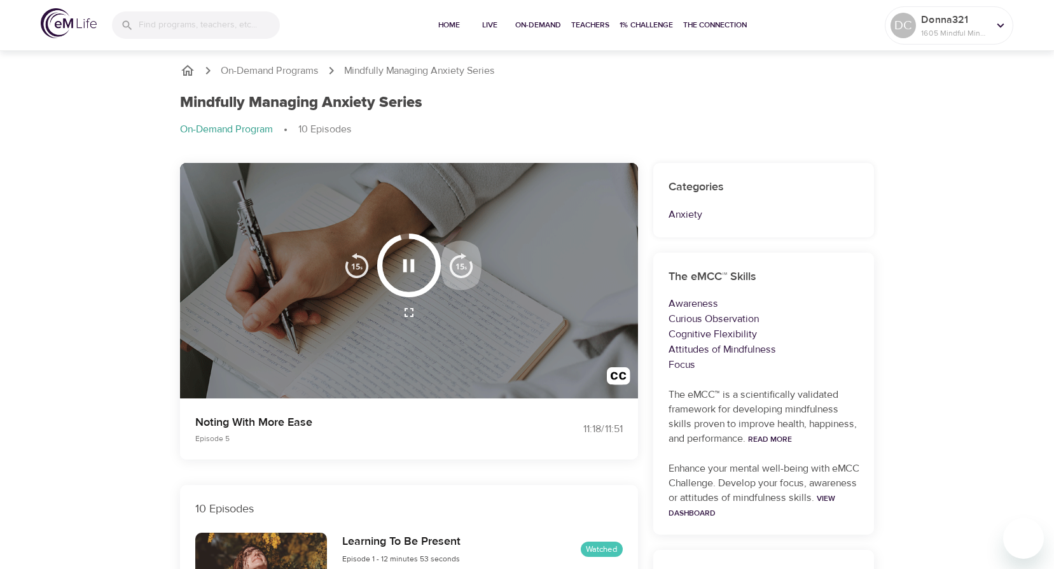
click at [457, 262] on img "button" at bounding box center [460, 264] width 25 height 25
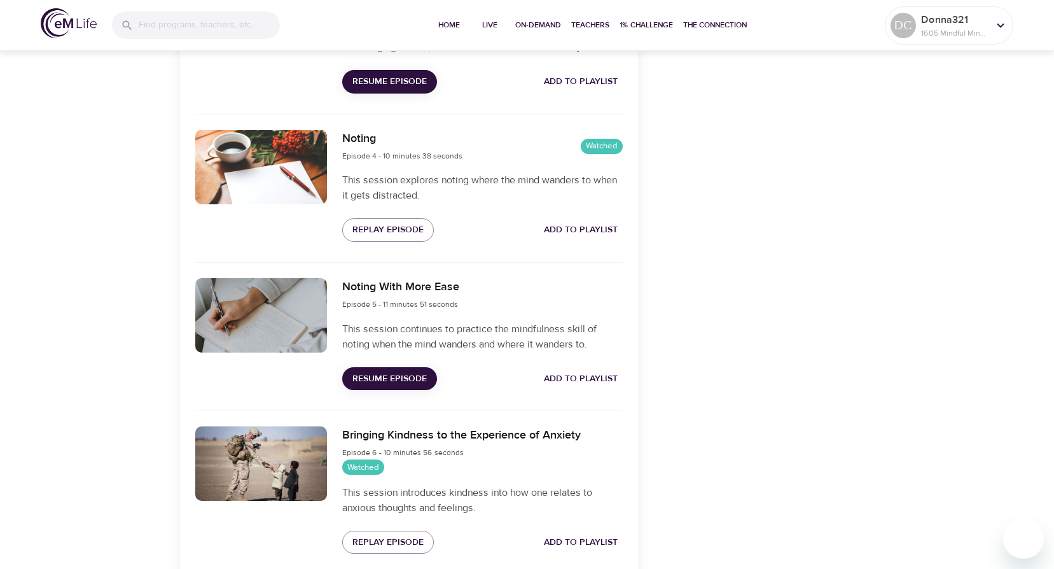
scroll to position [700, 0]
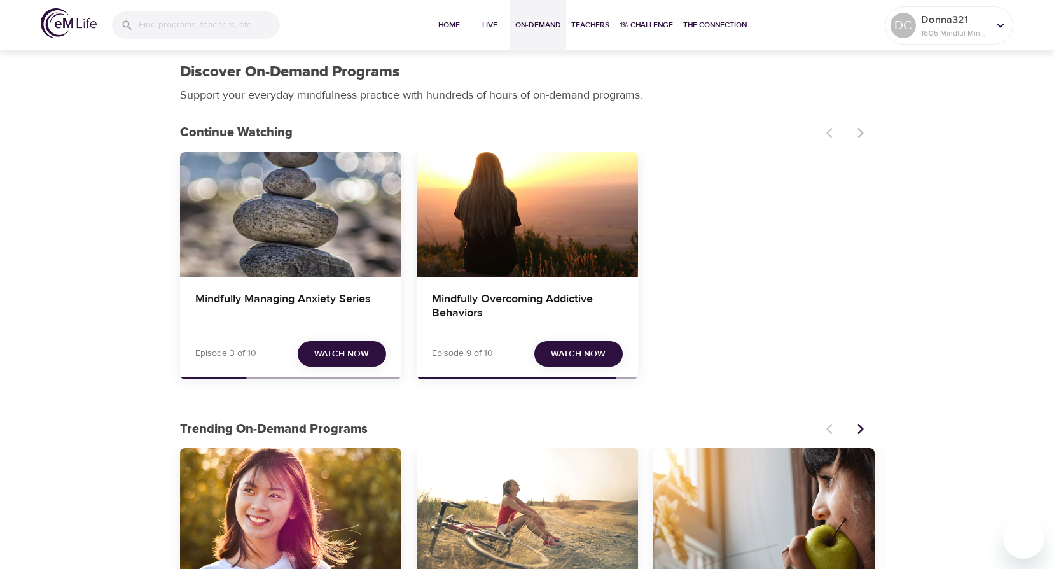
click at [272, 216] on div "Mindfully Managing Anxiety Series" at bounding box center [290, 214] width 221 height 125
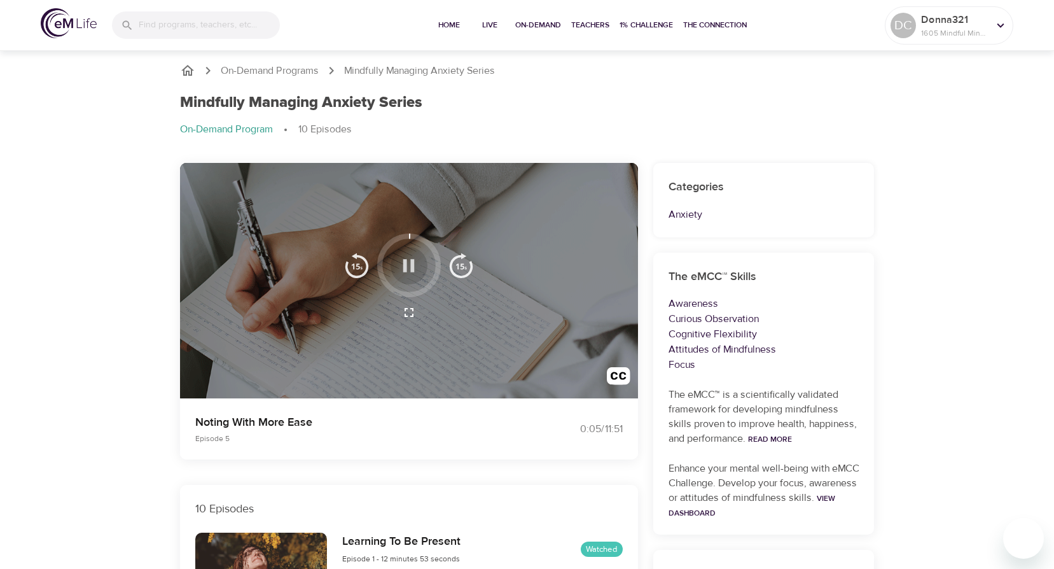
click at [410, 255] on icon "button" at bounding box center [408, 265] width 22 height 22
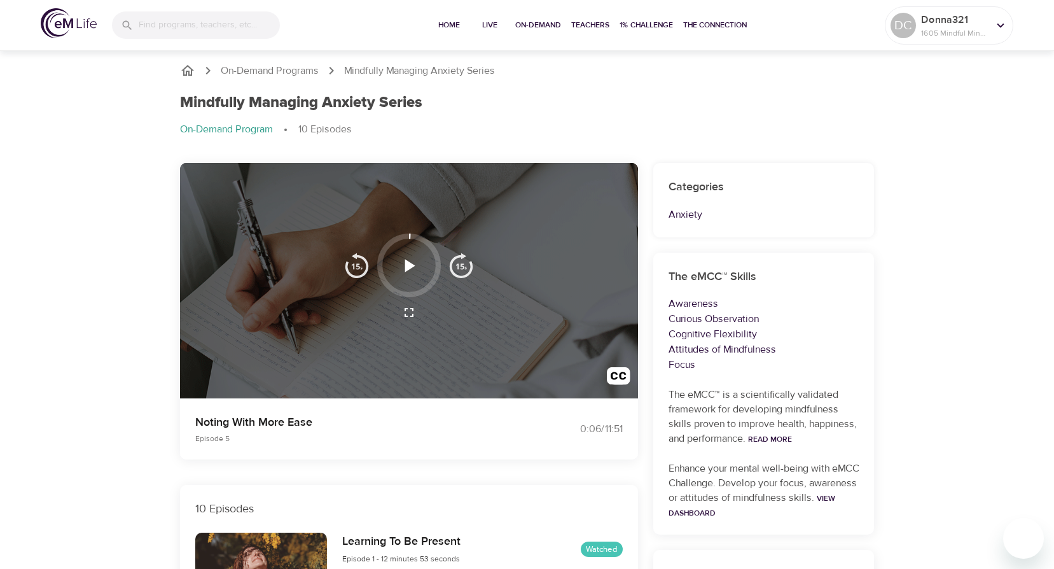
click at [258, 132] on p "On-Demand Program" at bounding box center [226, 129] width 93 height 15
click at [295, 72] on p "On-Demand Programs" at bounding box center [270, 71] width 98 height 15
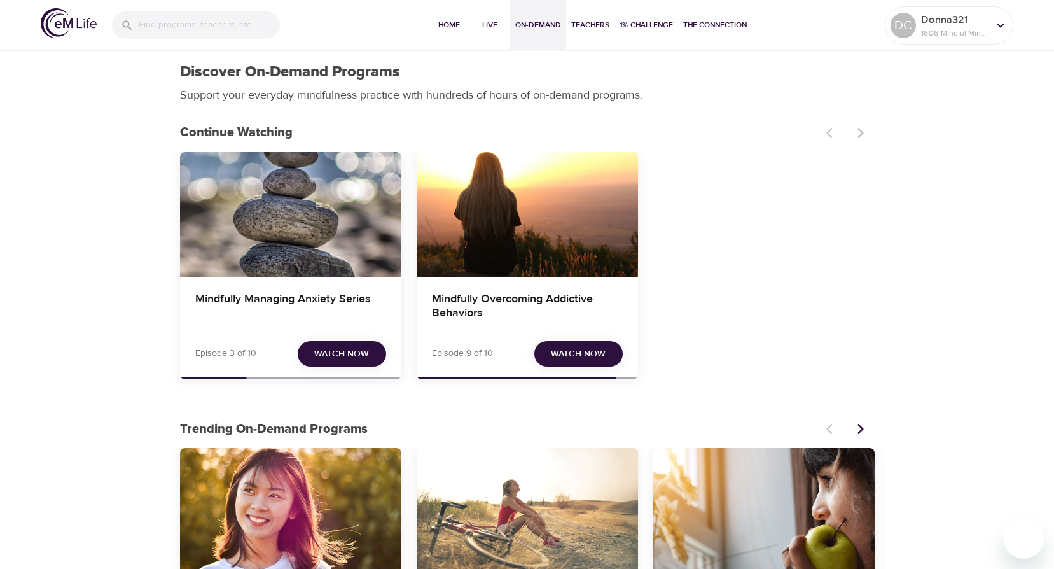
click at [397, 380] on div "Mindfully Managing Anxiety Series Episode 3 of 10 Watch Now" at bounding box center [290, 270] width 221 height 237
click at [1002, 22] on icon at bounding box center [1000, 25] width 14 height 14
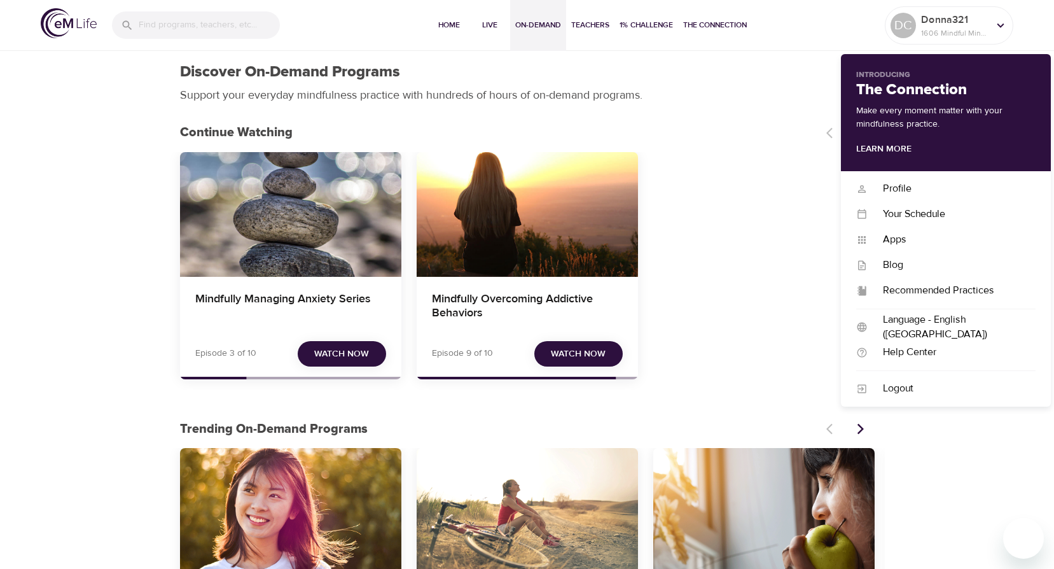
click at [751, 181] on div "Mindfully Managing Anxiety Series Episode 3 of 10 Watch Now Mindfully Overcomin…" at bounding box center [527, 270] width 694 height 237
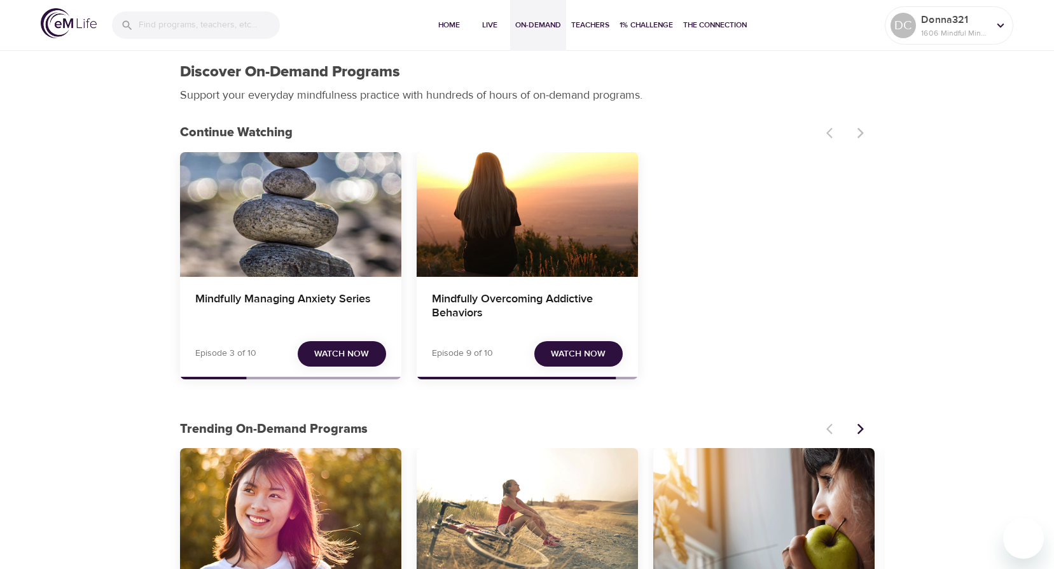
click at [338, 354] on span "Watch Now" at bounding box center [341, 354] width 55 height 16
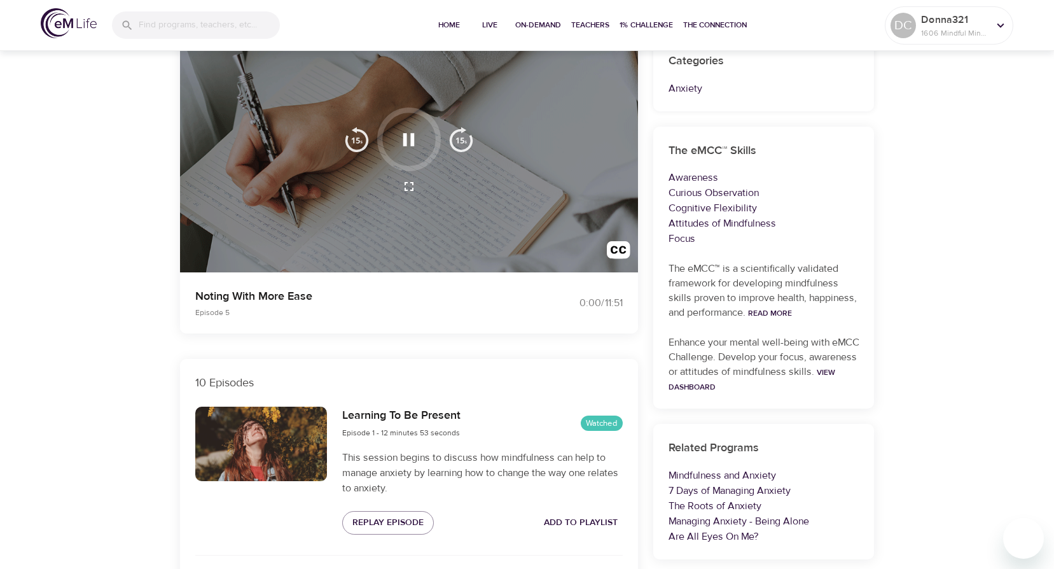
scroll to position [318, 0]
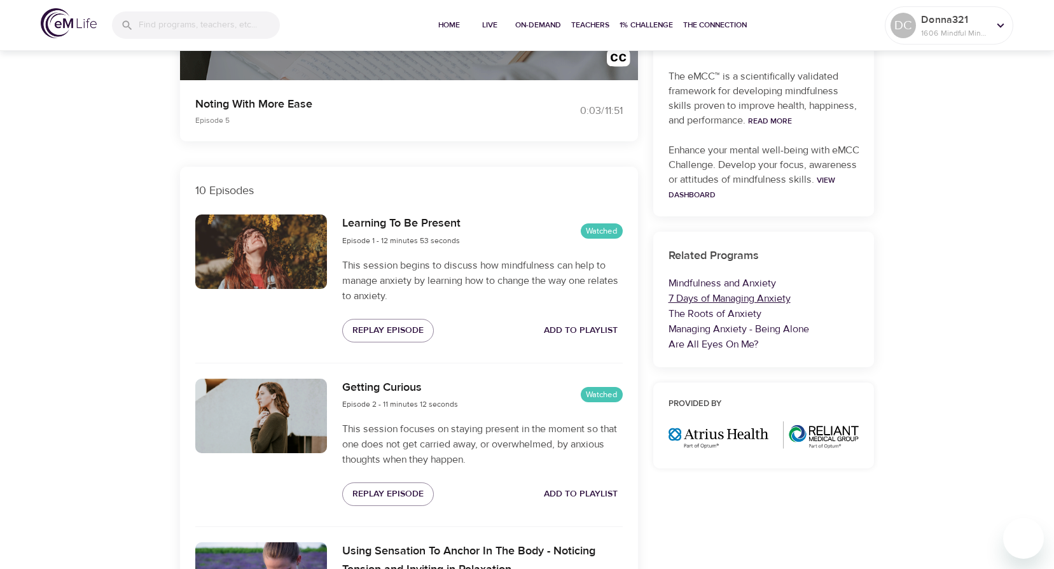
click at [715, 299] on link "7 Days of Managing Anxiety" at bounding box center [729, 298] width 122 height 13
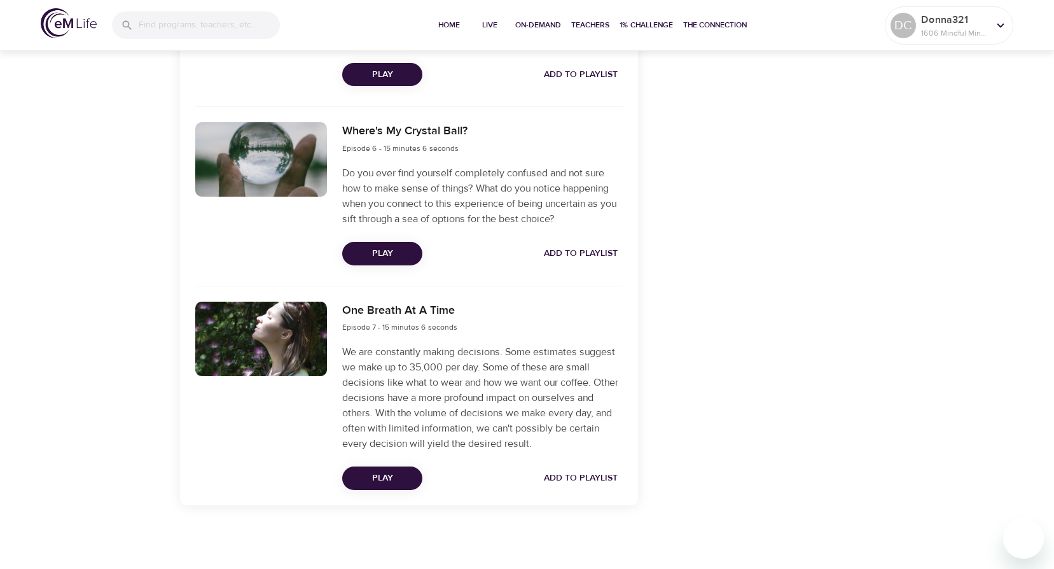
scroll to position [1365, 0]
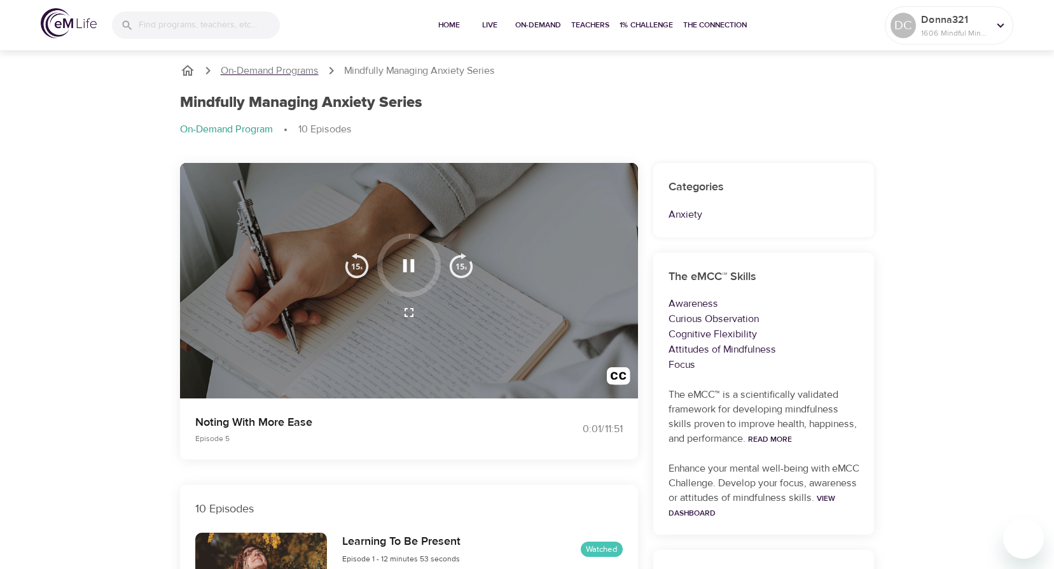
click at [284, 69] on p "On-Demand Programs" at bounding box center [270, 71] width 98 height 15
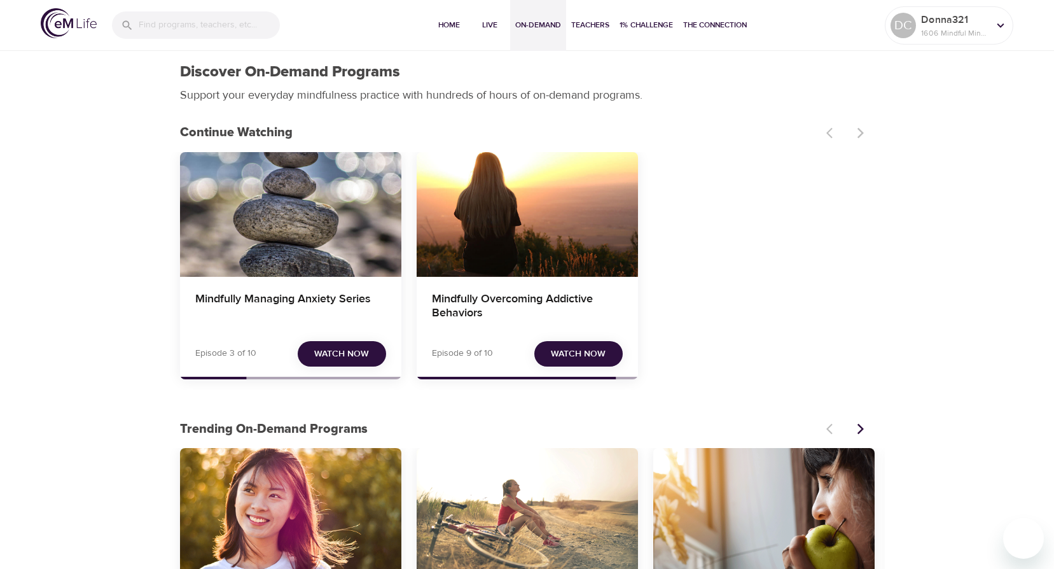
click at [308, 279] on div "Mindfully Managing Anxiety Series" at bounding box center [290, 307] width 221 height 61
click at [349, 361] on span "Watch Now" at bounding box center [341, 354] width 55 height 16
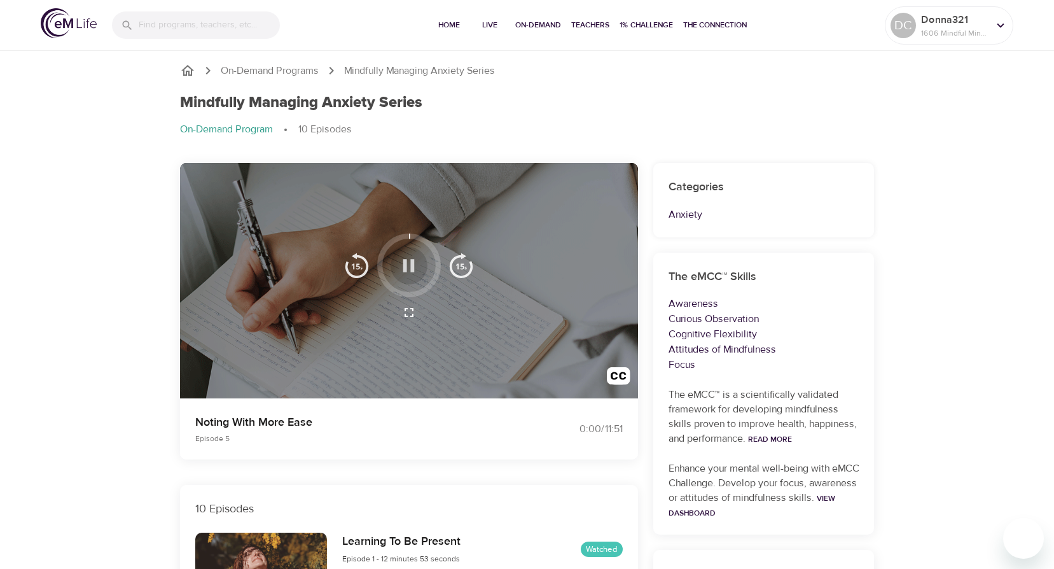
click at [418, 265] on icon "button" at bounding box center [408, 265] width 22 height 22
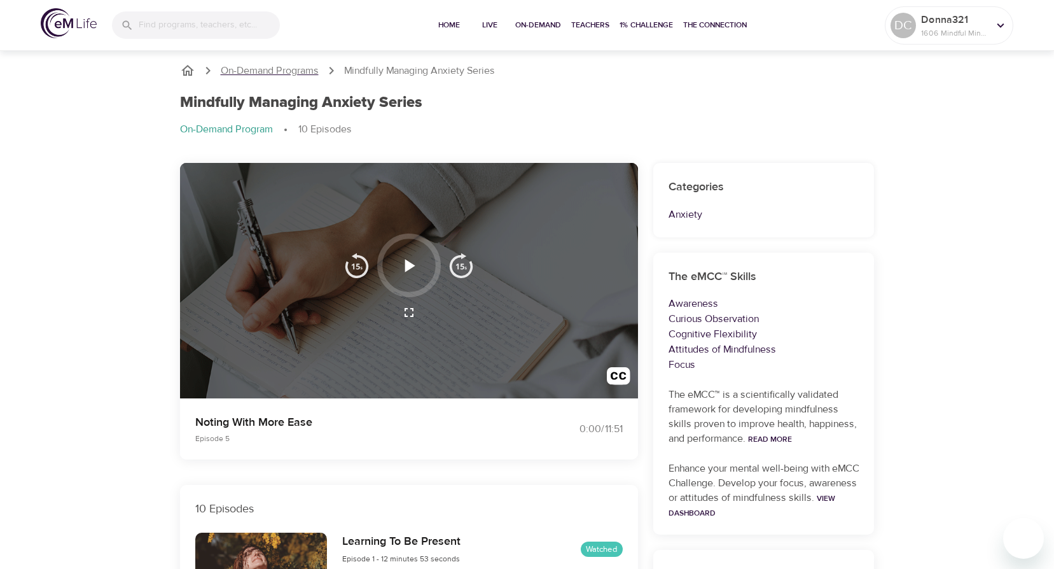
click at [284, 64] on p "On-Demand Programs" at bounding box center [270, 71] width 98 height 15
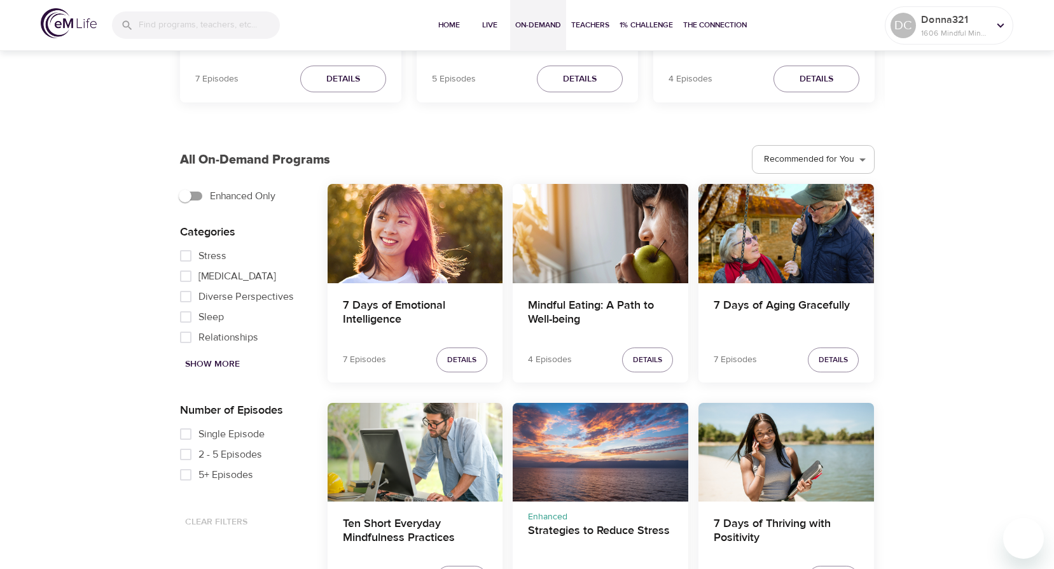
scroll to position [572, 0]
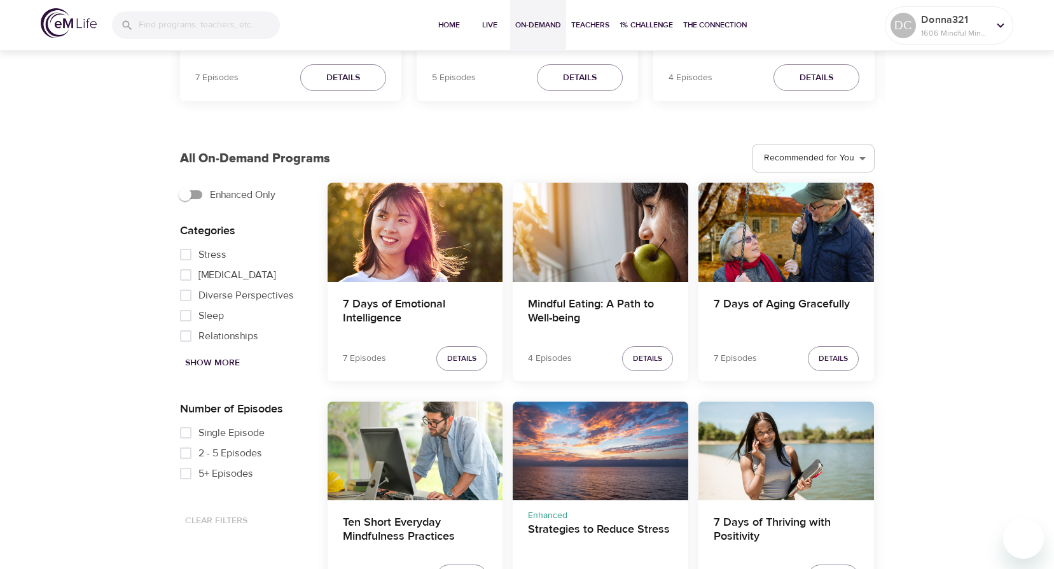
click at [226, 360] on span "Show More" at bounding box center [212, 363] width 55 height 16
click at [186, 311] on input "Stress" at bounding box center [185, 305] width 25 height 20
checkbox input "true"
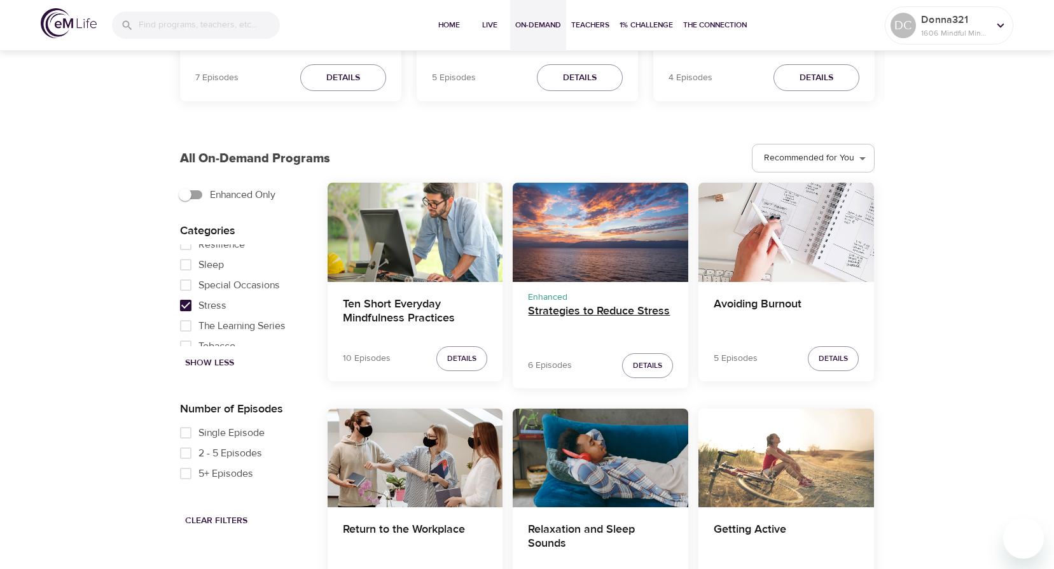
click at [612, 304] on h4 "Strategies to Reduce Stress" at bounding box center [600, 319] width 145 height 31
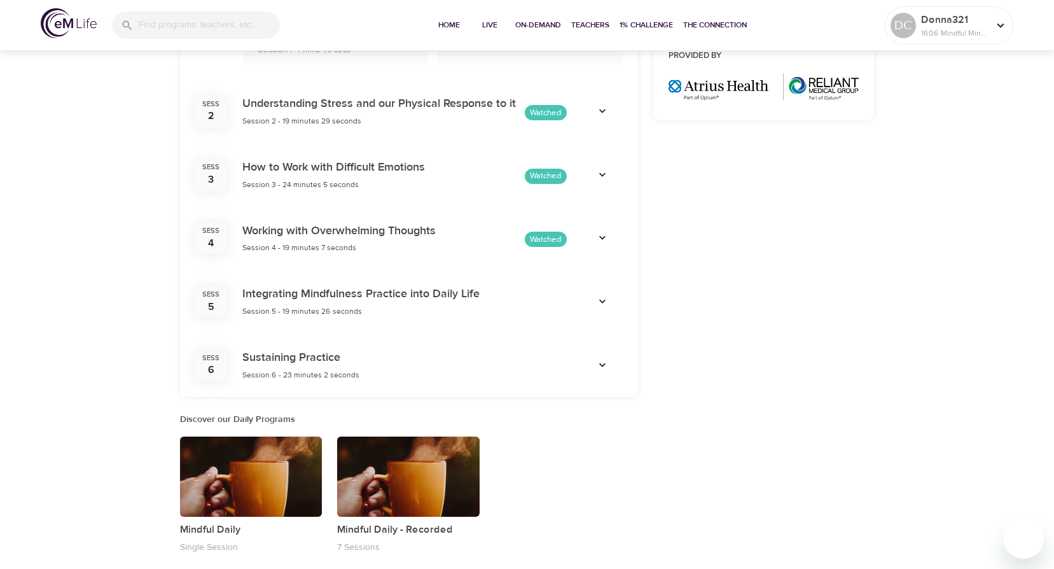
scroll to position [700, 0]
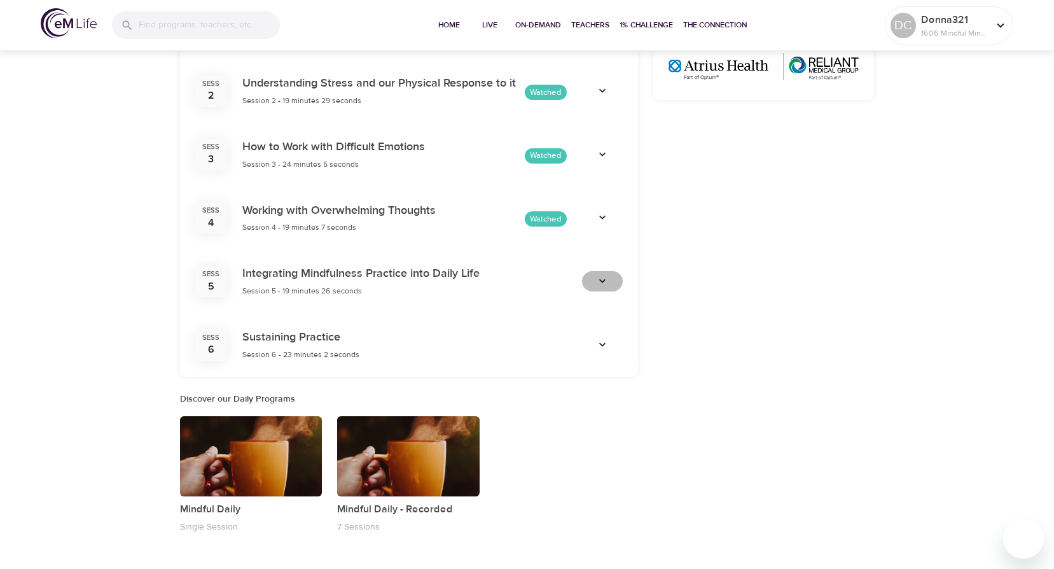
click at [605, 277] on icon "button" at bounding box center [602, 281] width 13 height 13
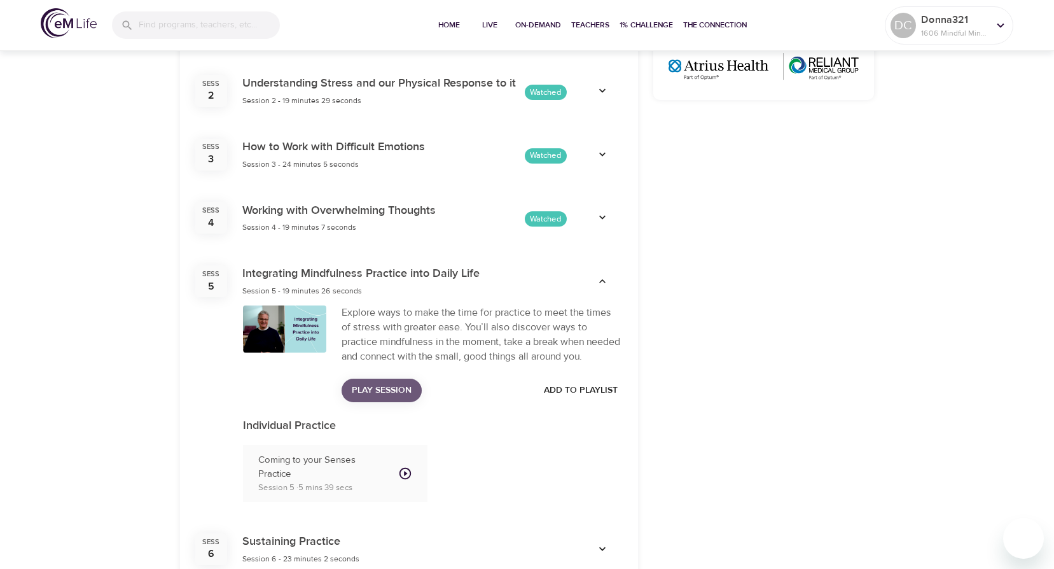
click at [372, 387] on span "Play Session" at bounding box center [382, 390] width 60 height 16
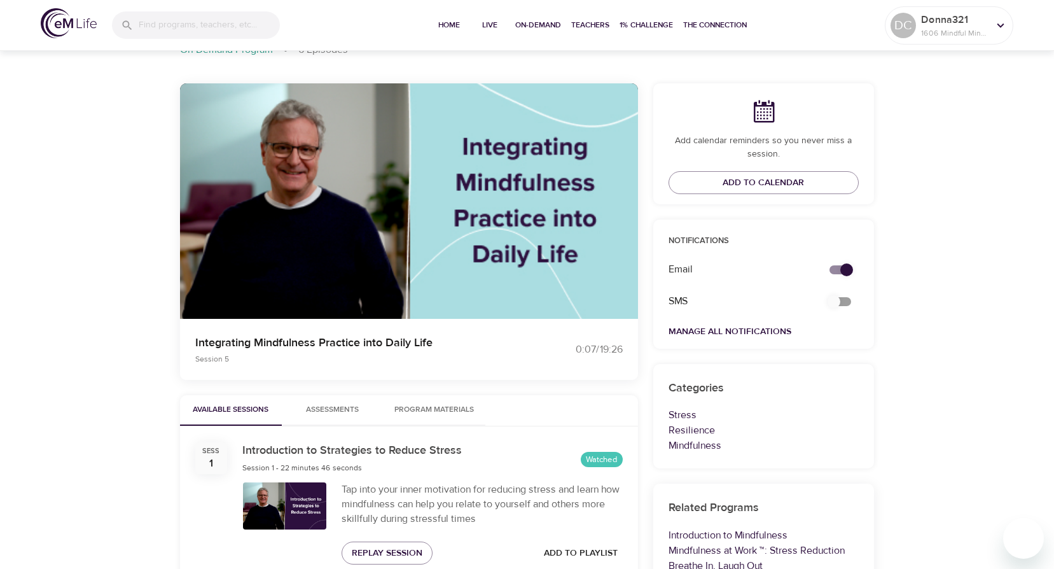
scroll to position [64, 0]
